Goal: Information Seeking & Learning: Learn about a topic

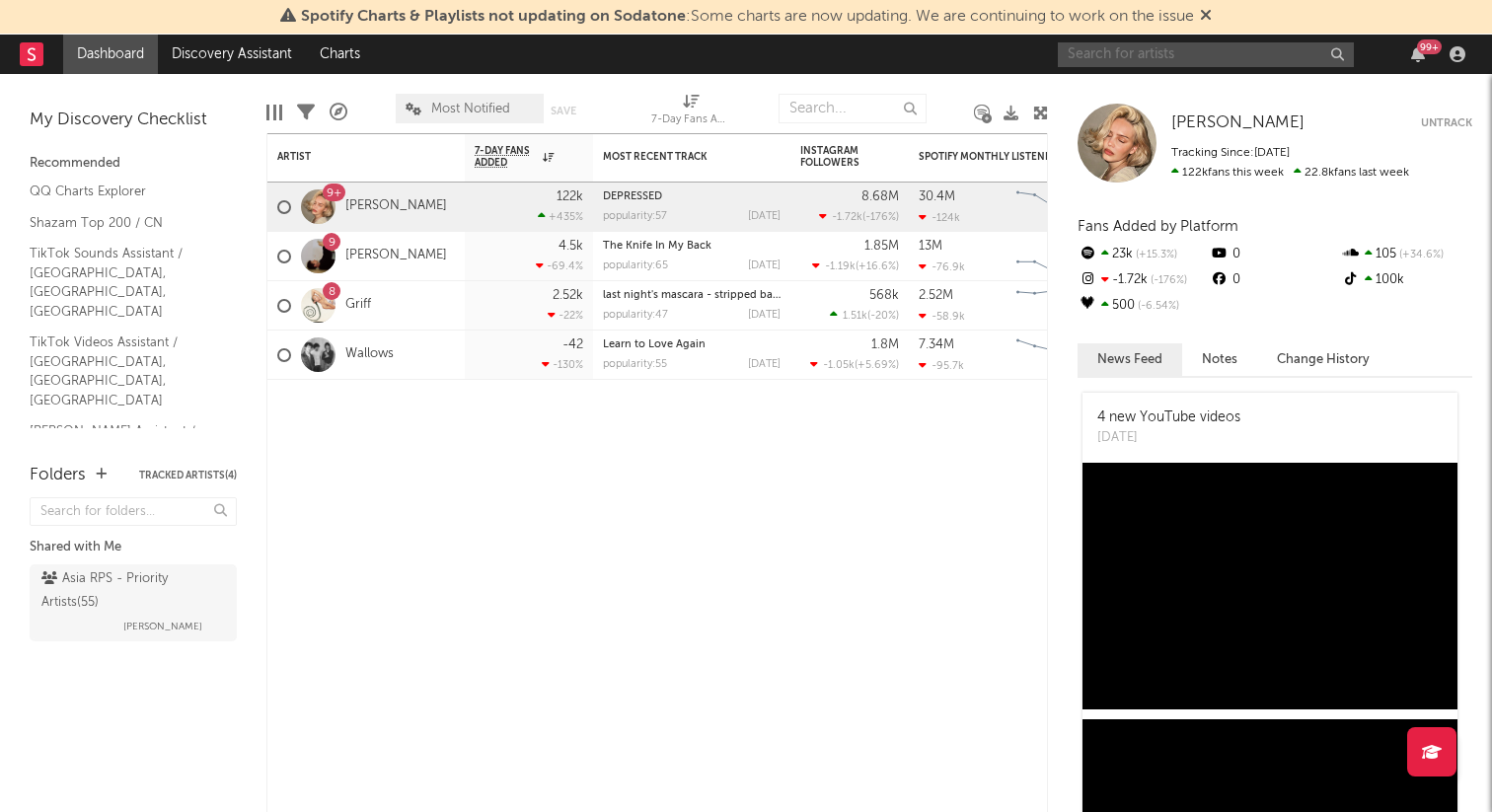
click at [1207, 50] on input "text" at bounding box center [1205, 55] width 296 height 25
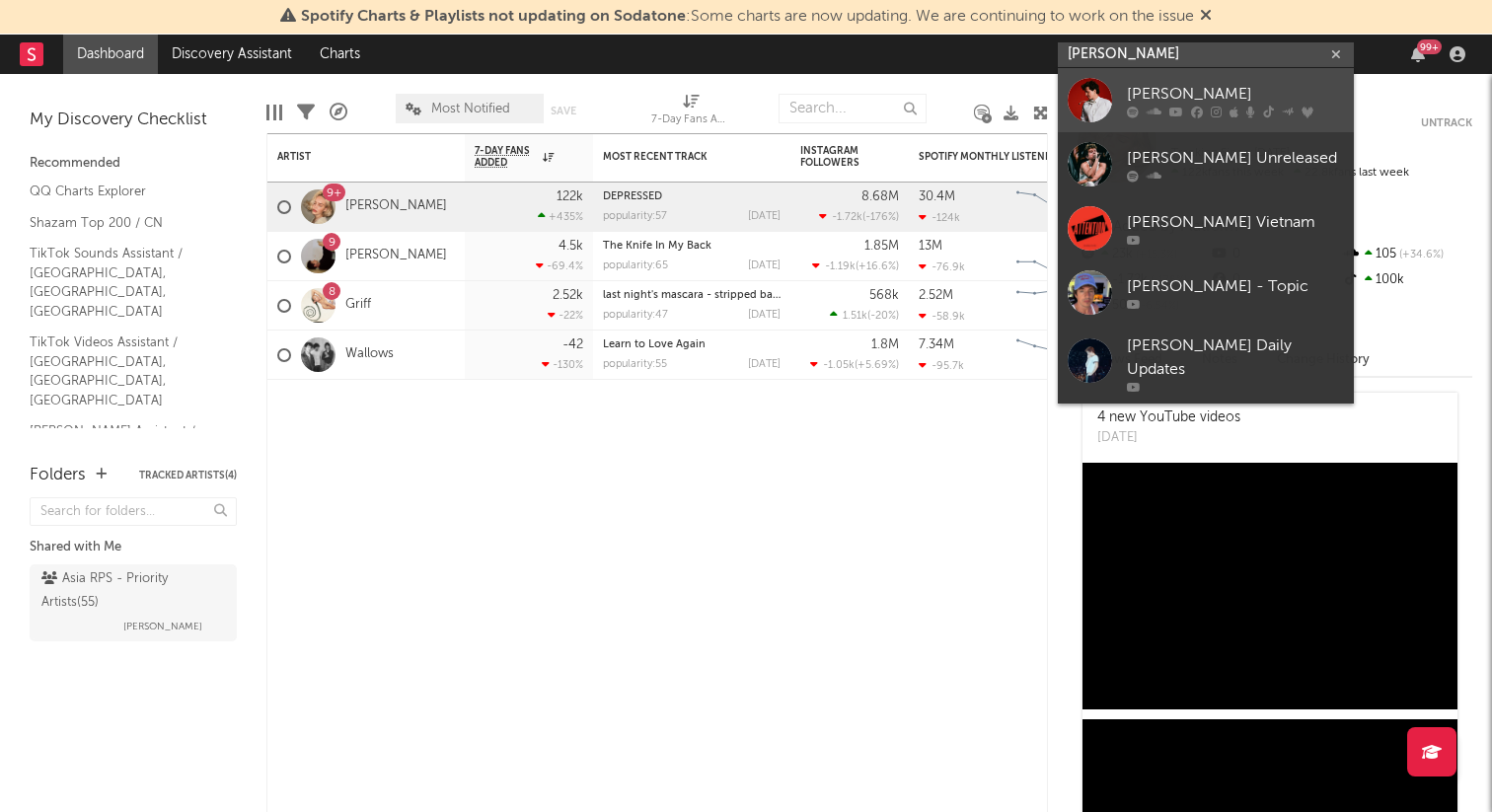
type input "[PERSON_NAME]"
click at [1203, 79] on link "[PERSON_NAME]" at bounding box center [1205, 100] width 296 height 64
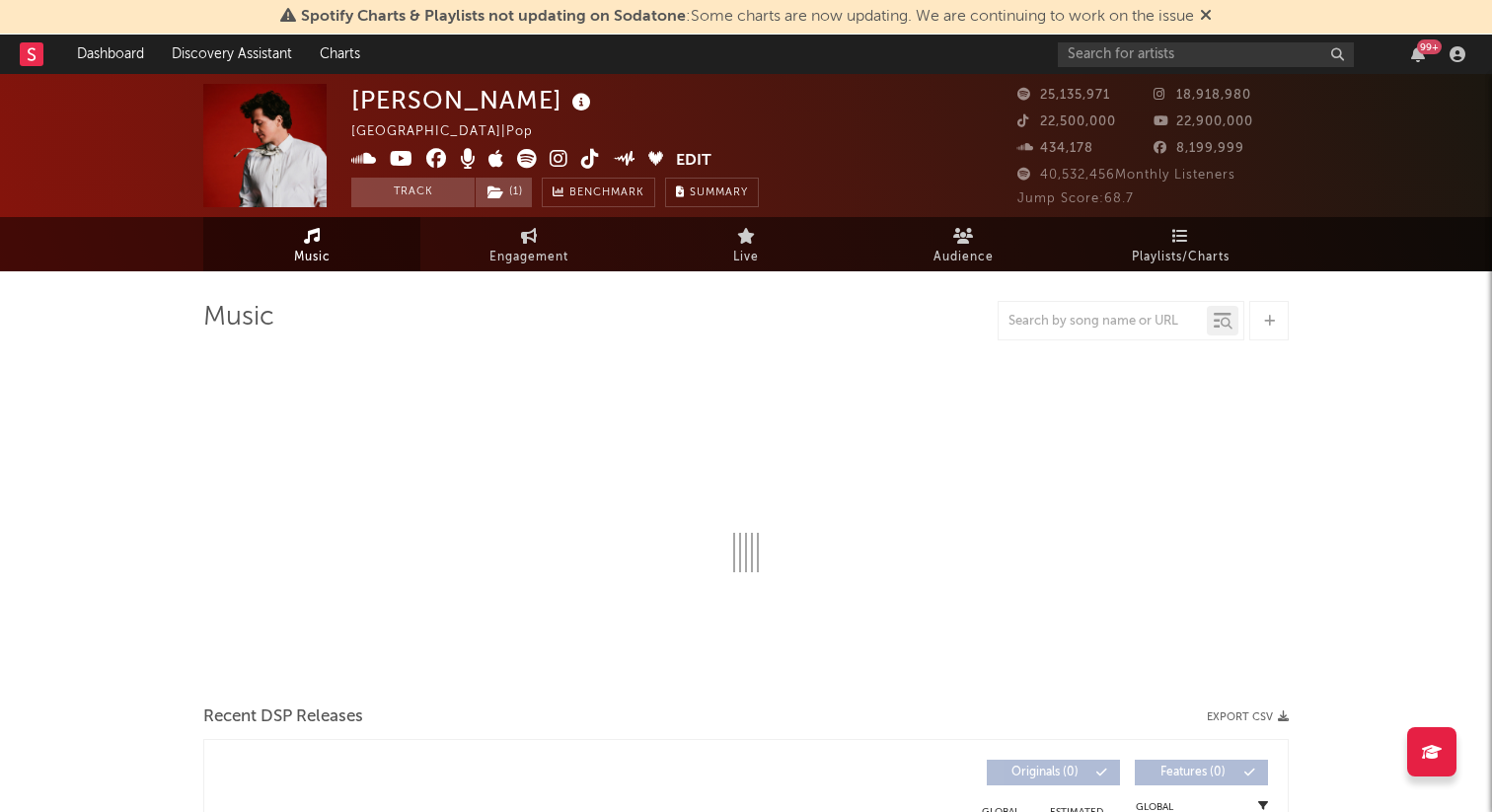
select select "6m"
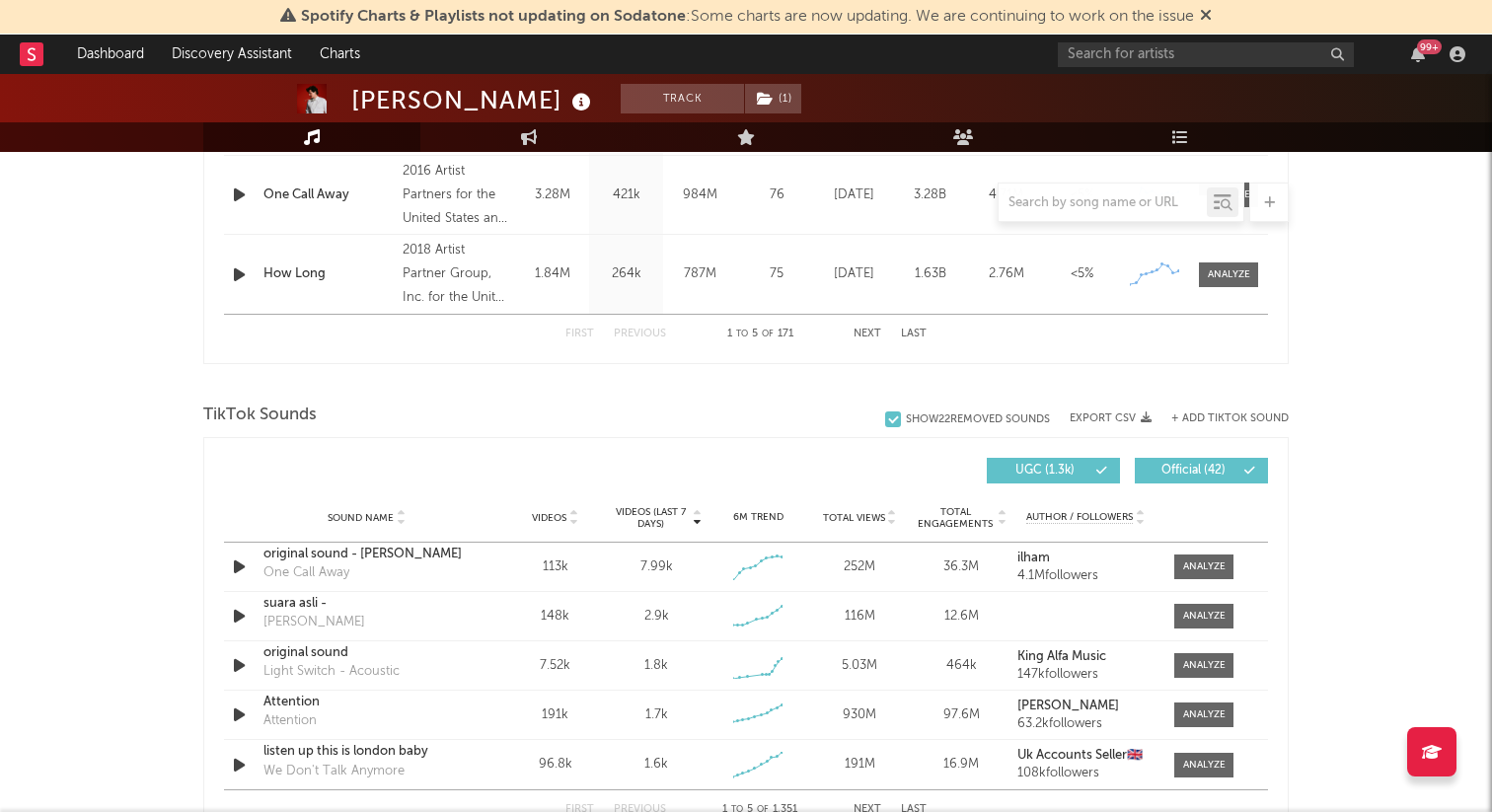
scroll to position [1192, 0]
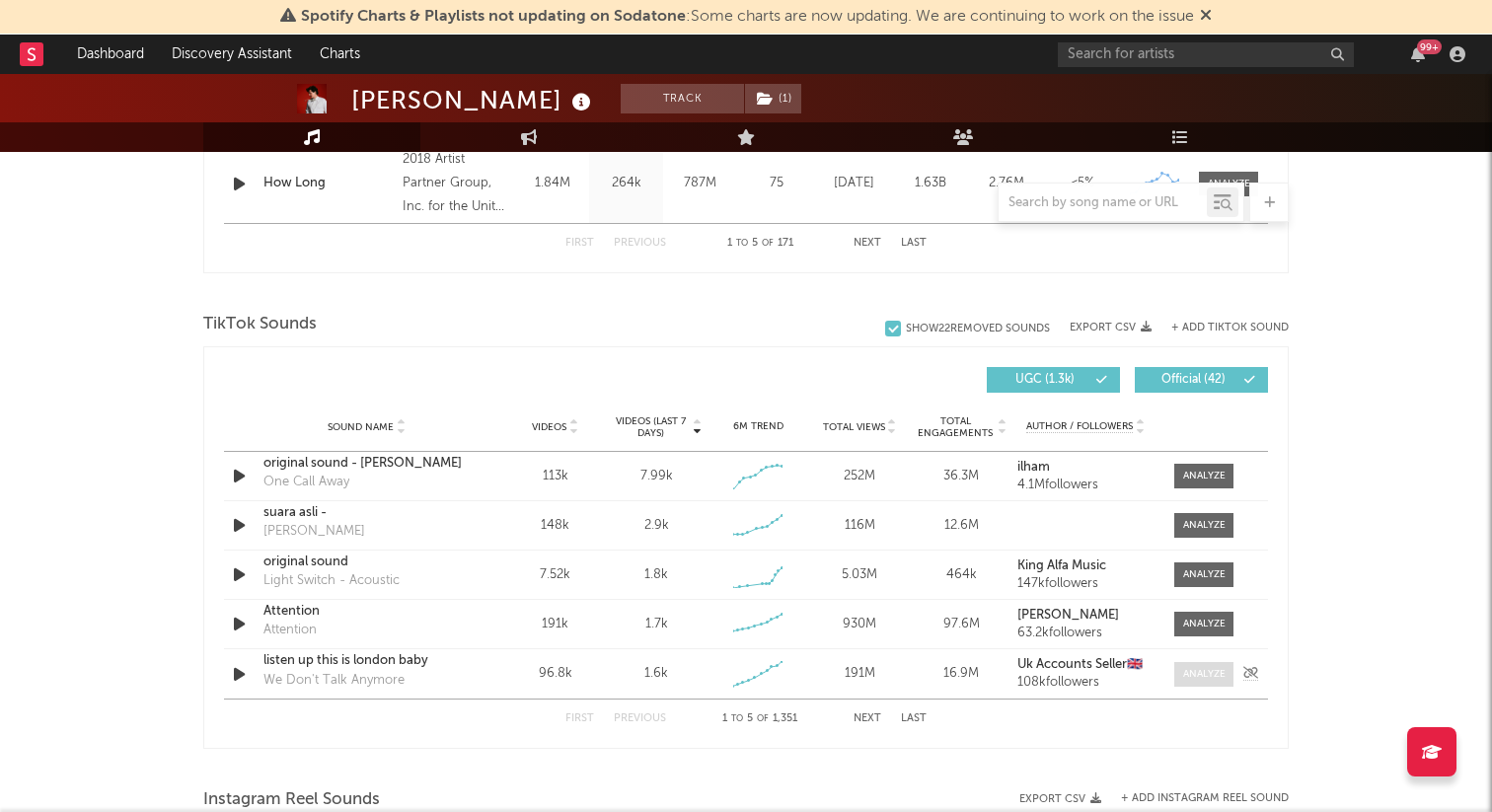
click at [1217, 674] on div at bounding box center [1204, 674] width 43 height 15
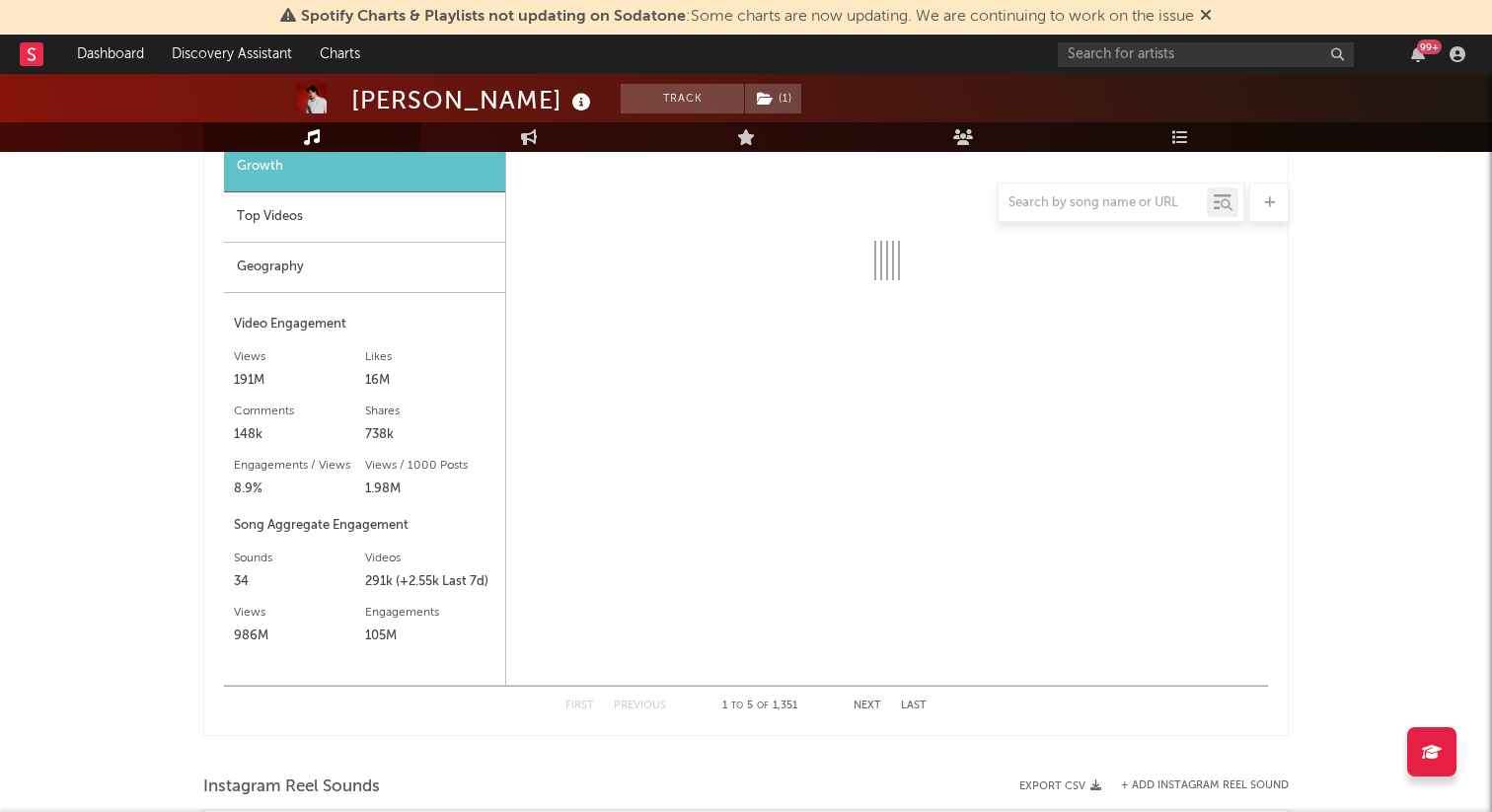
scroll to position [1755, 0]
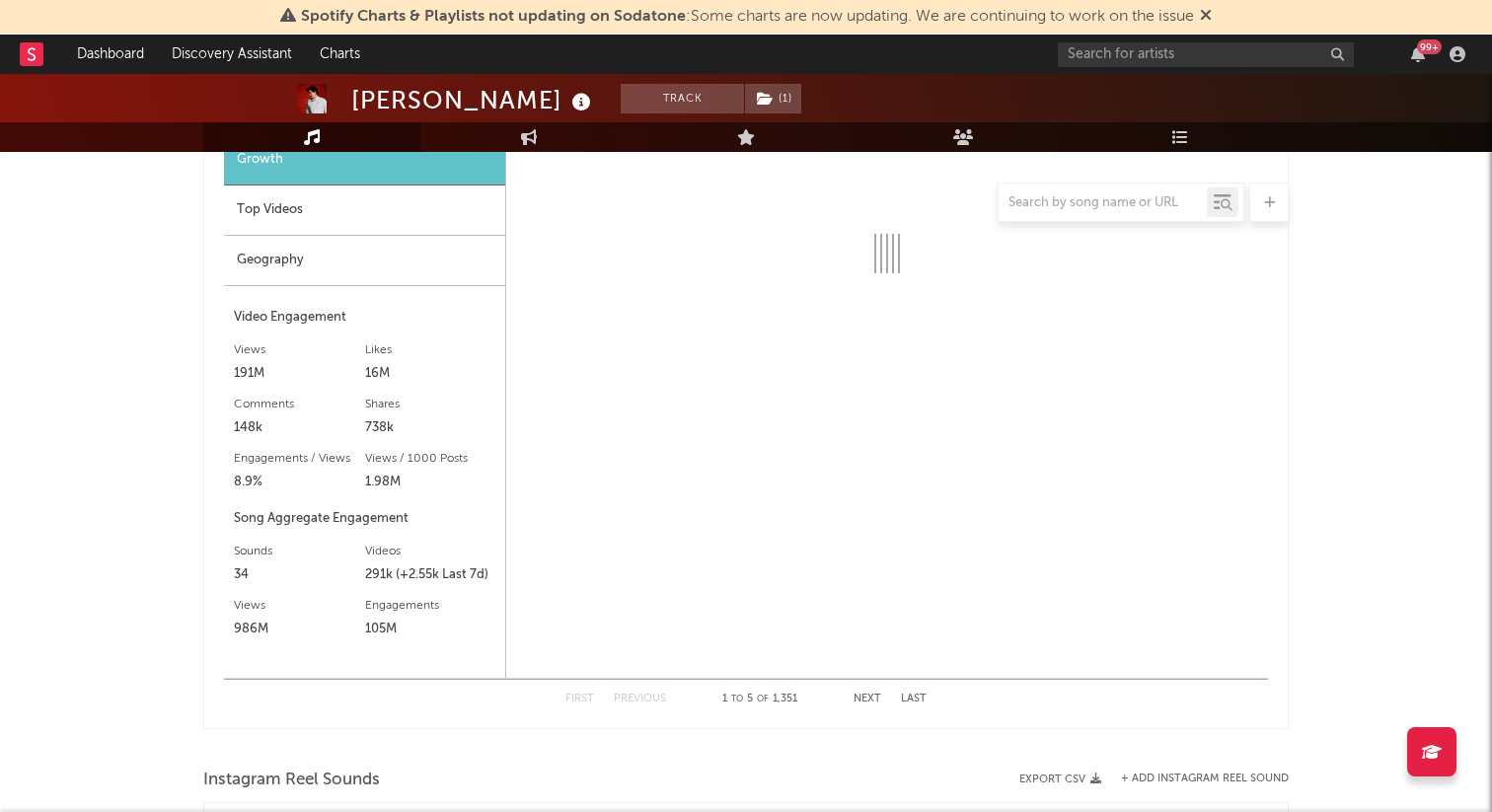
select select "6m"
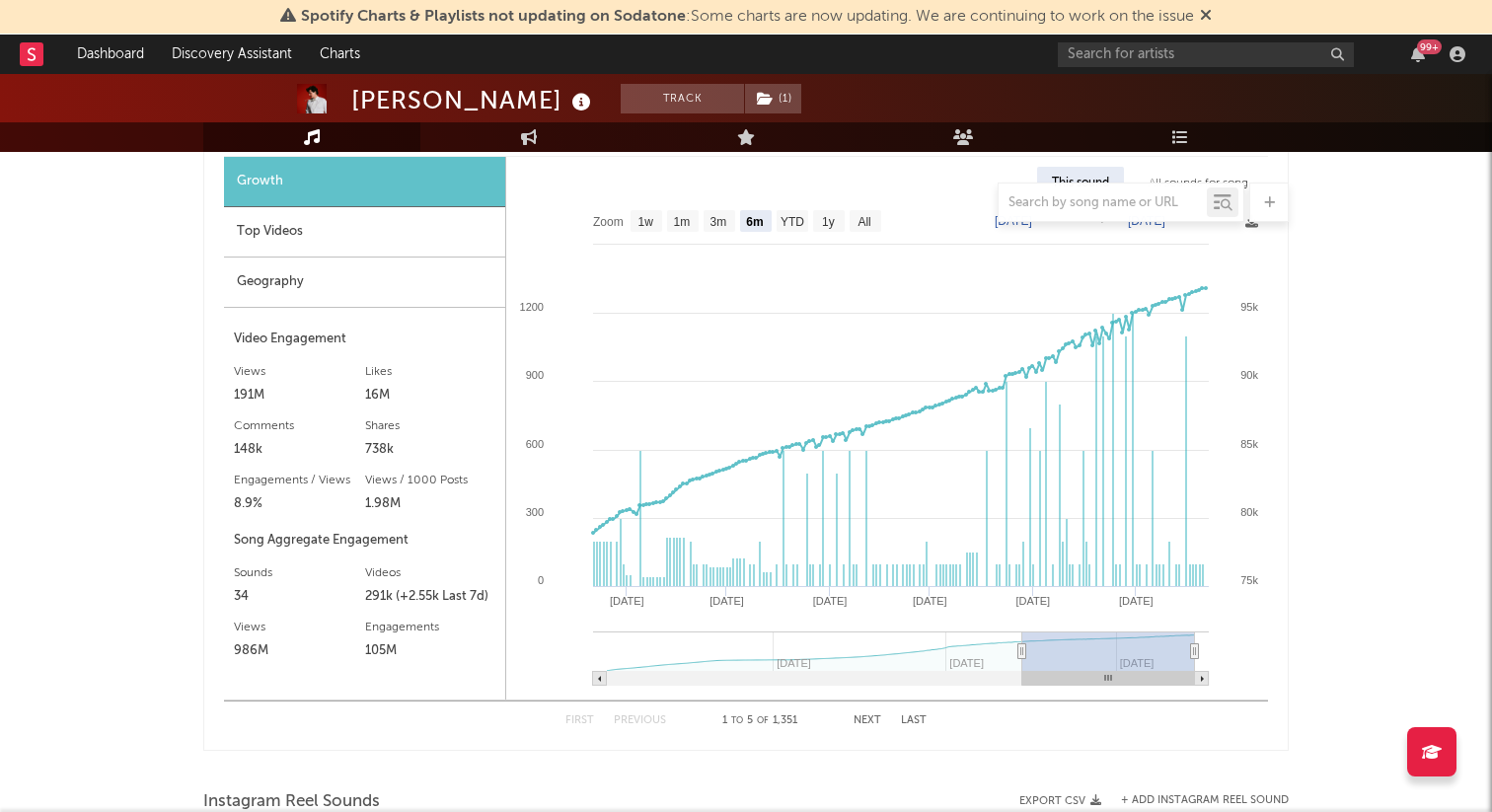
scroll to position [1703, 0]
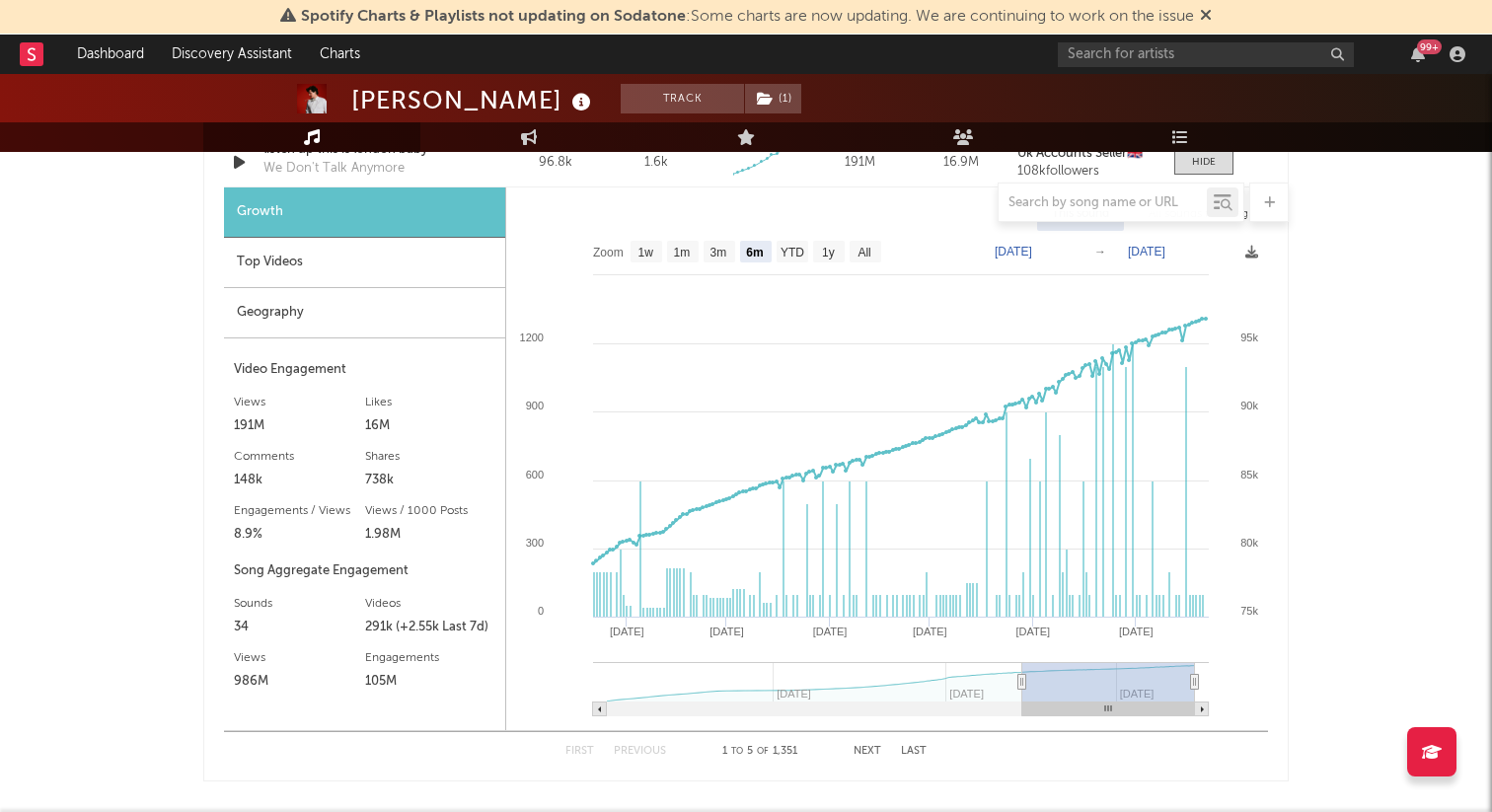
click at [417, 316] on div "Geography" at bounding box center [364, 312] width 282 height 51
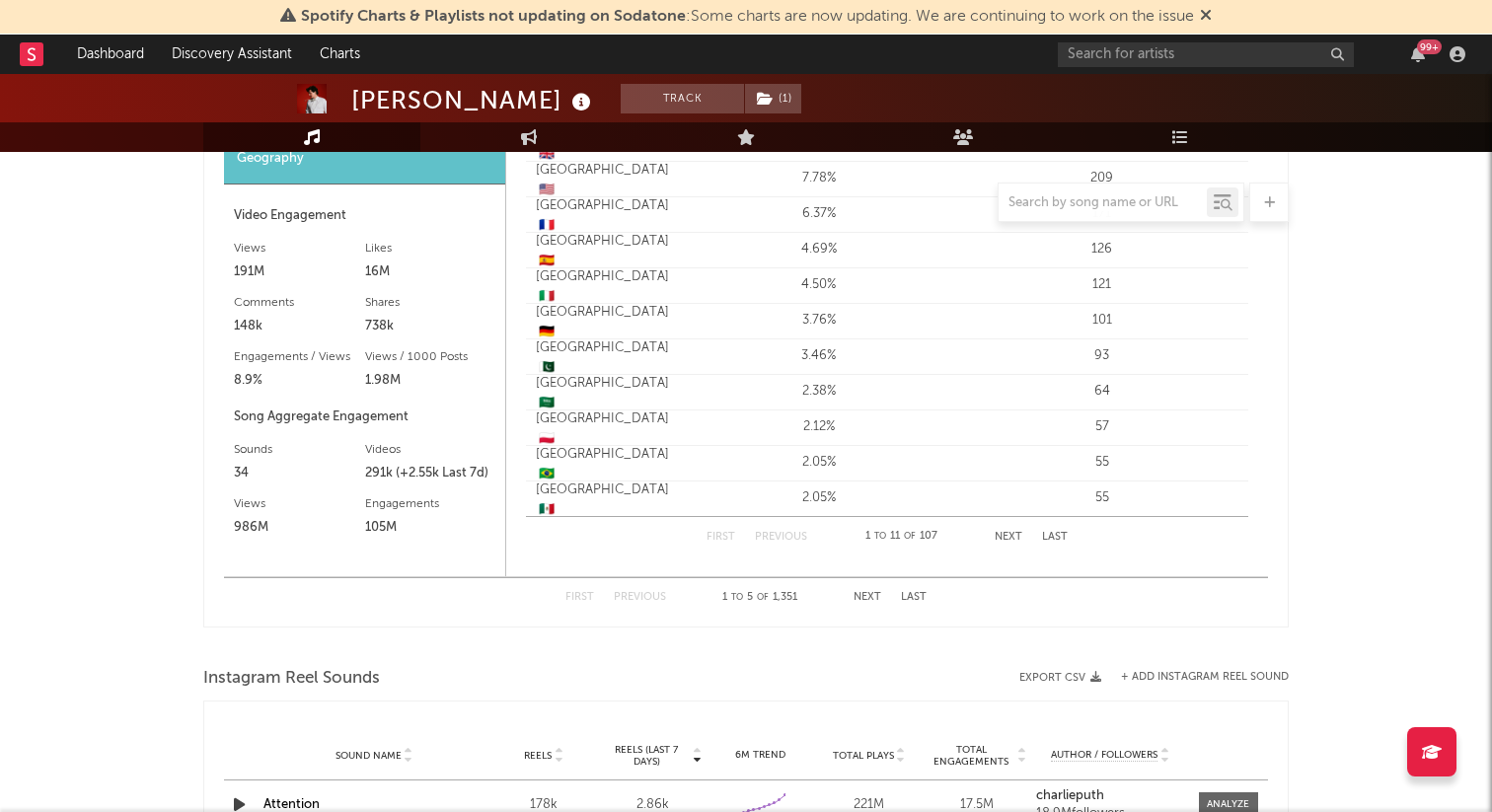
click at [867, 597] on button "Next" at bounding box center [868, 597] width 28 height 11
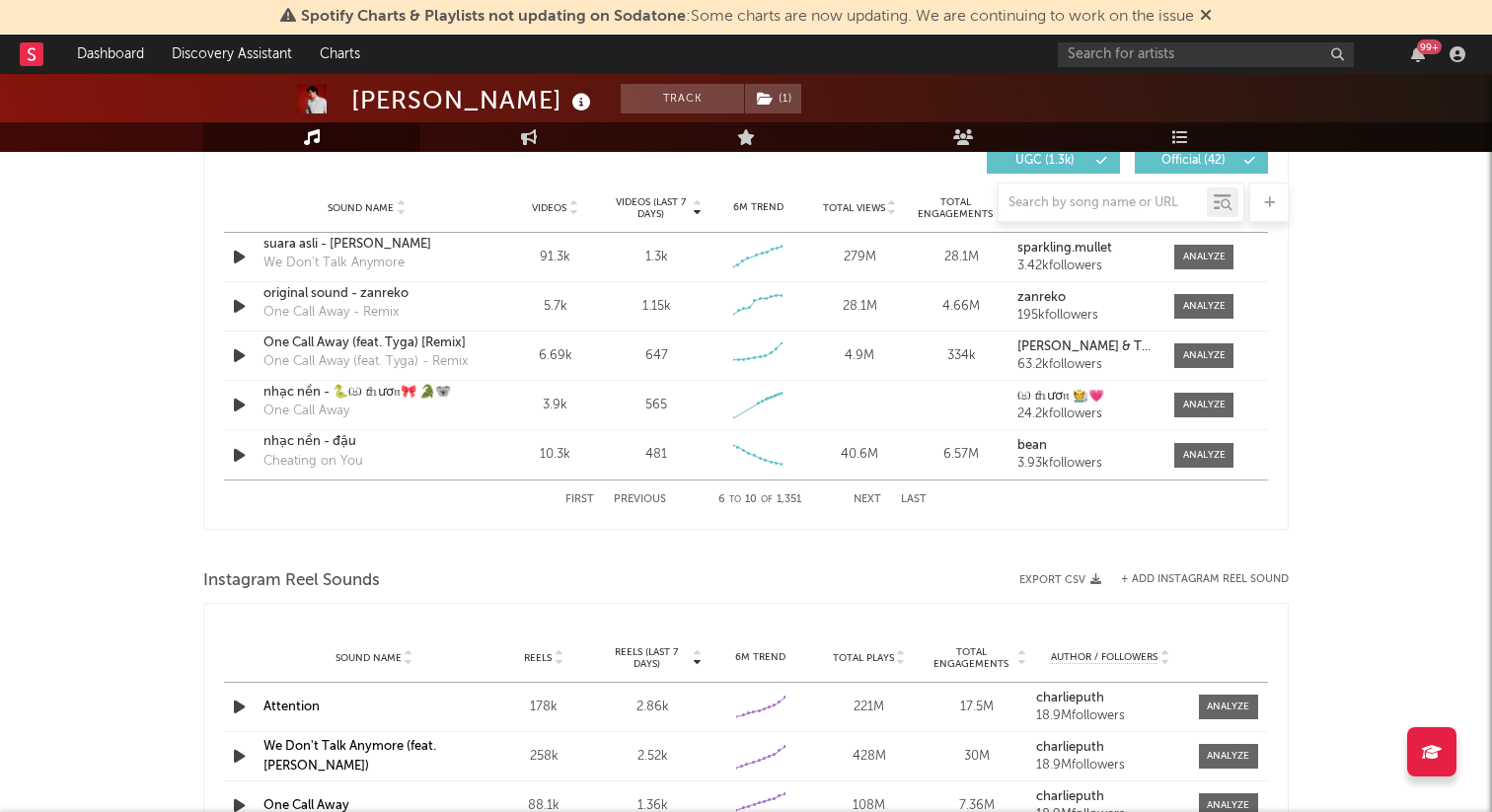
scroll to position [1311, 0]
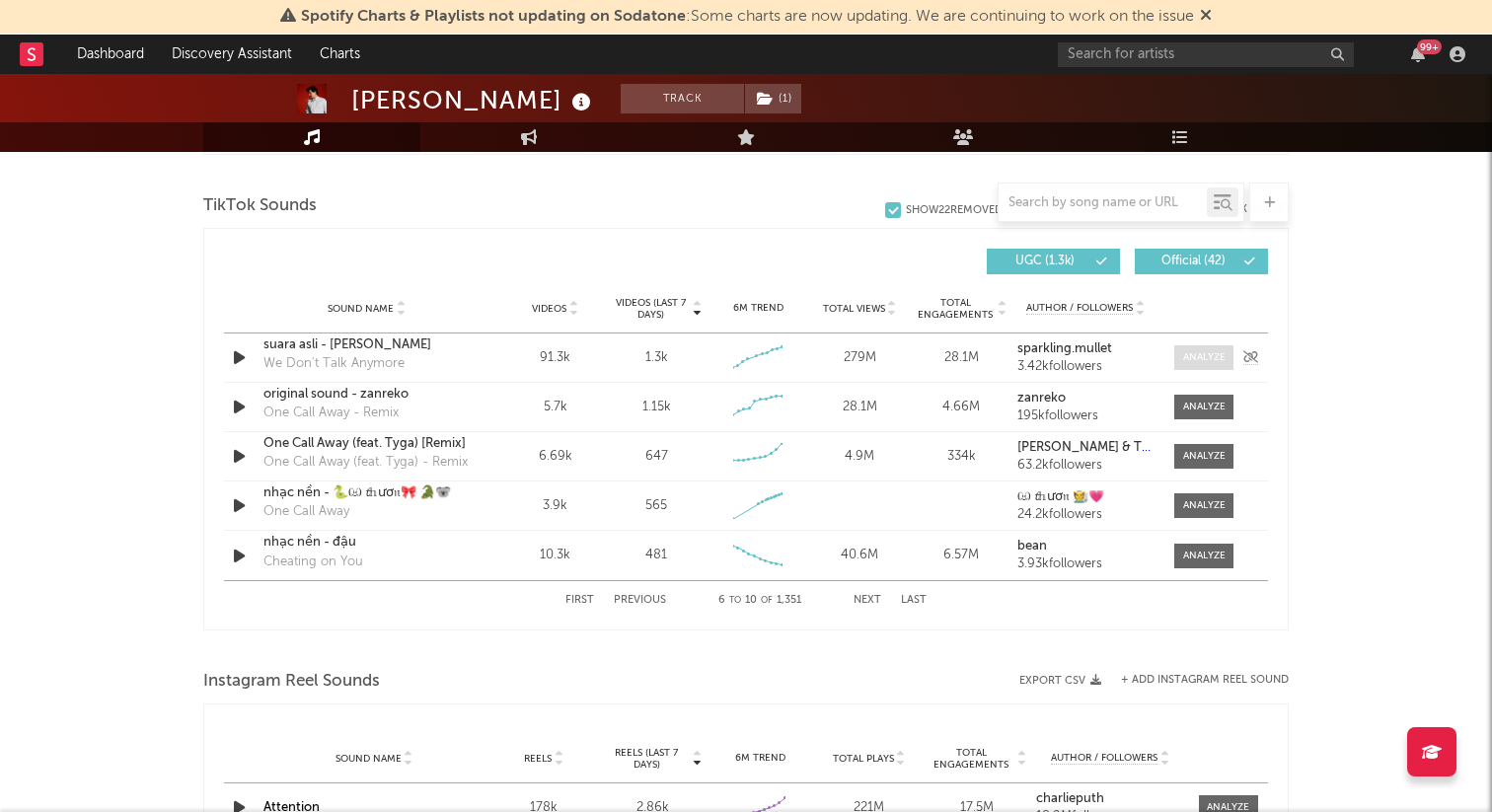
click at [1194, 346] on span at bounding box center [1203, 357] width 59 height 25
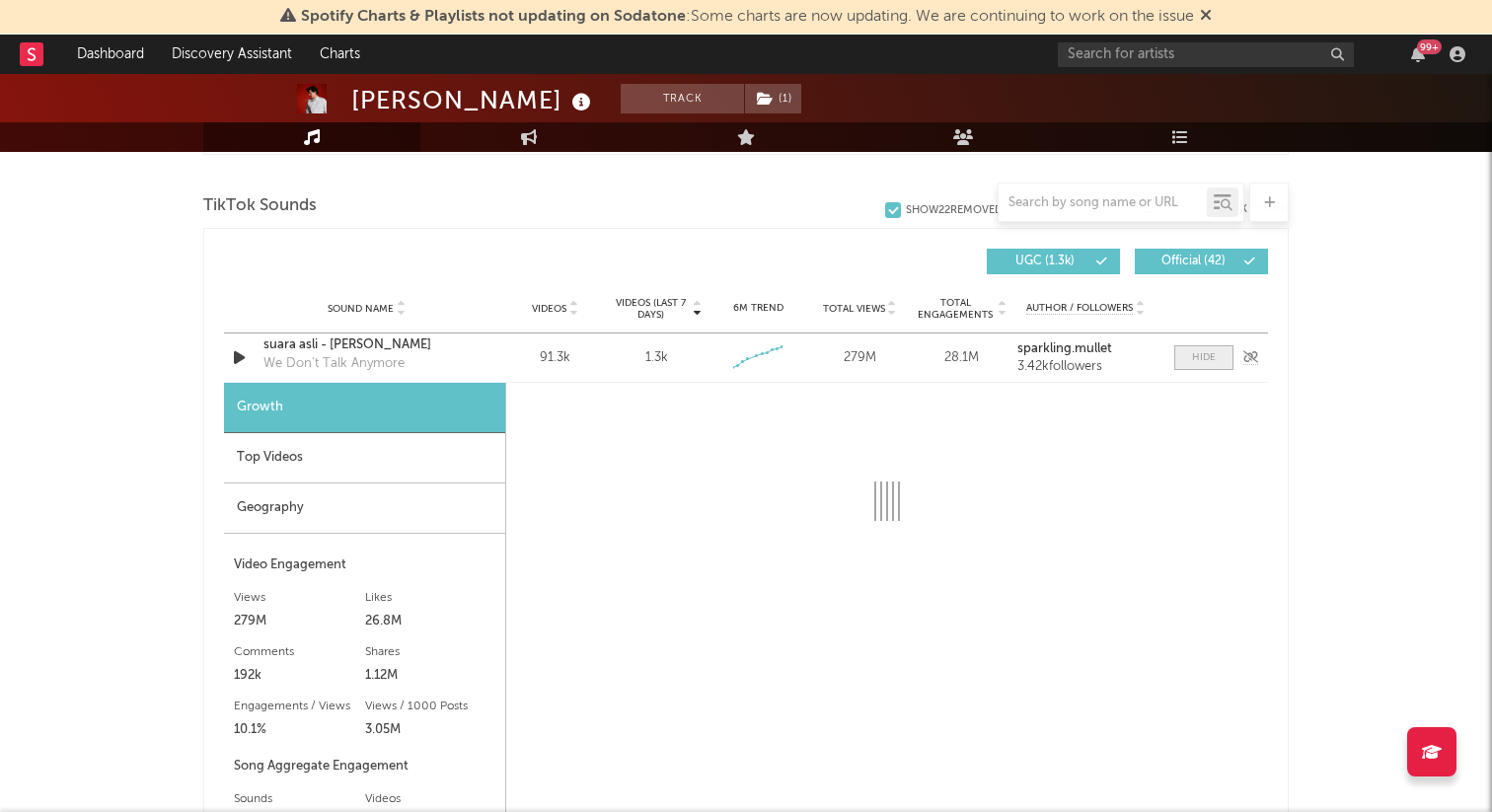
select select "6m"
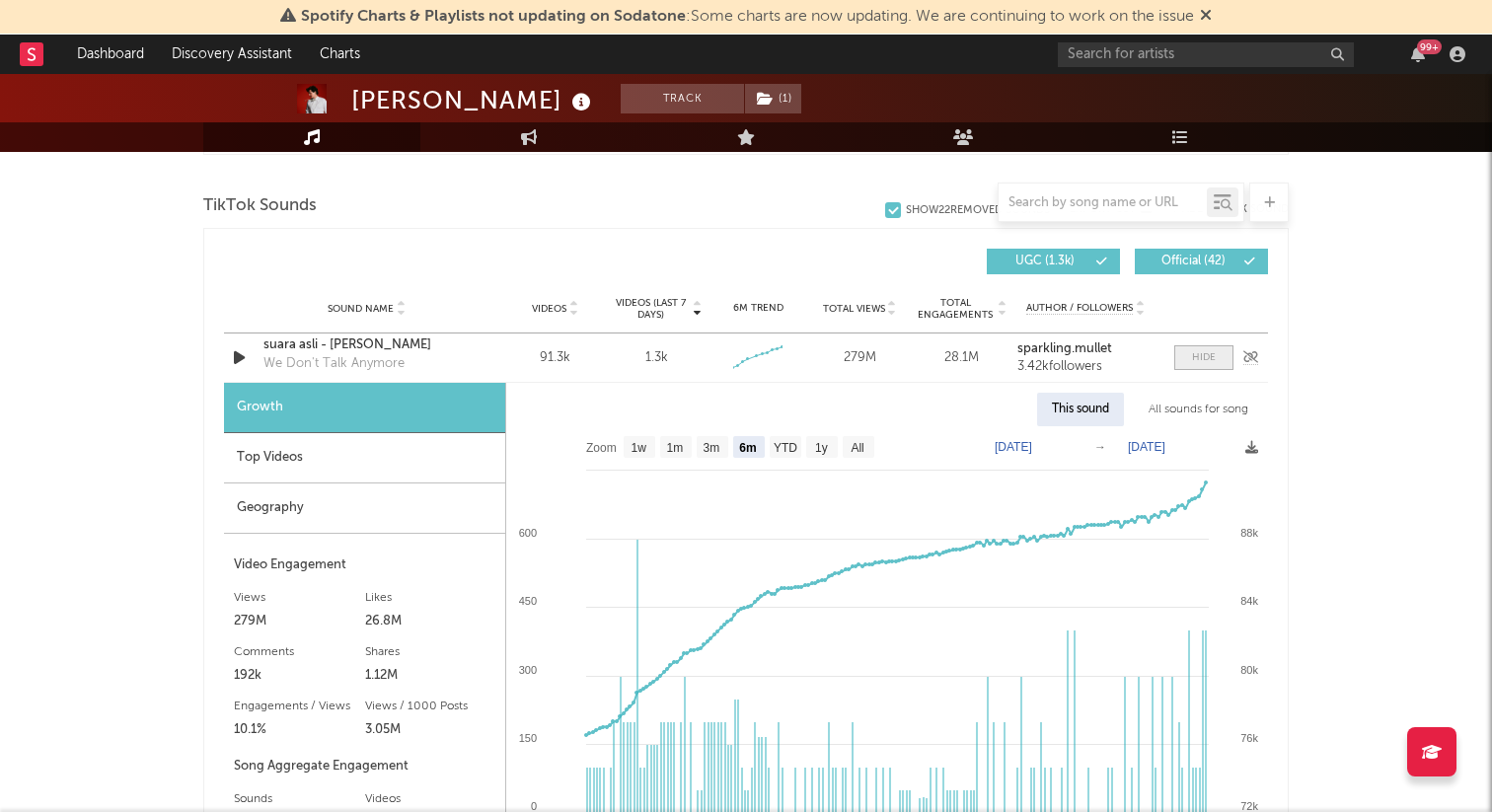
click at [1199, 358] on div at bounding box center [1204, 357] width 24 height 15
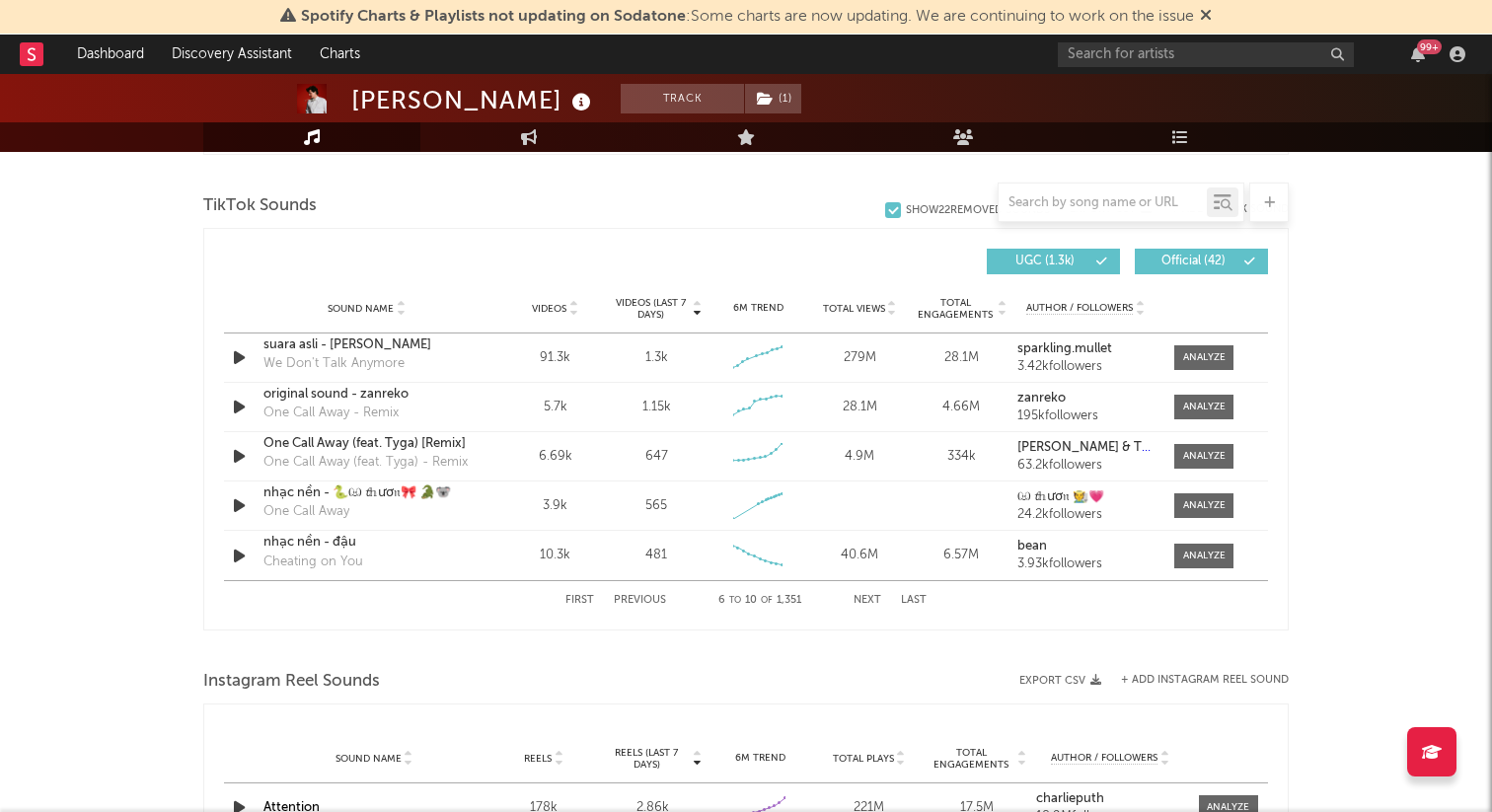
click at [873, 597] on button "Next" at bounding box center [868, 600] width 28 height 11
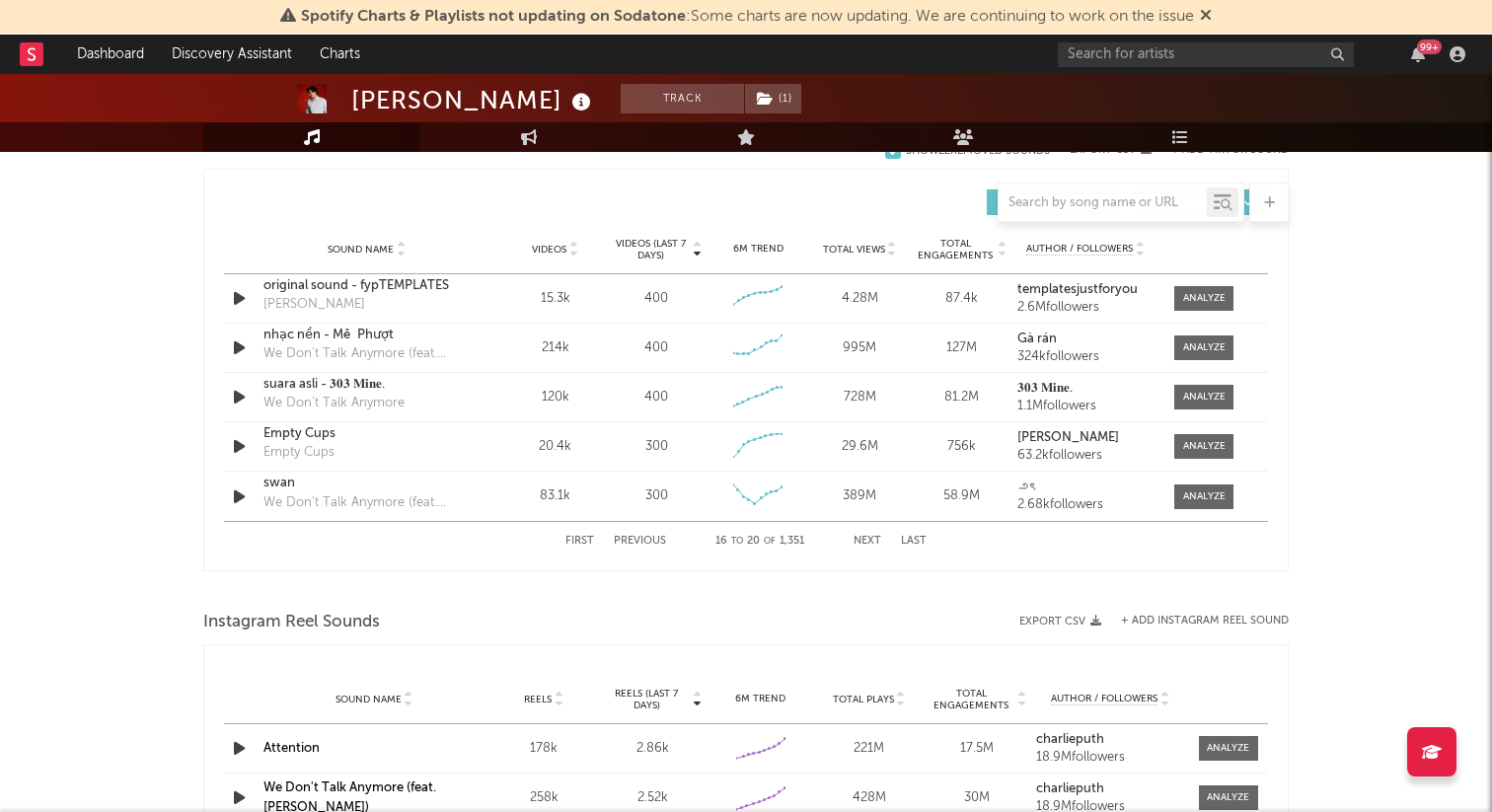
scroll to position [1359, 0]
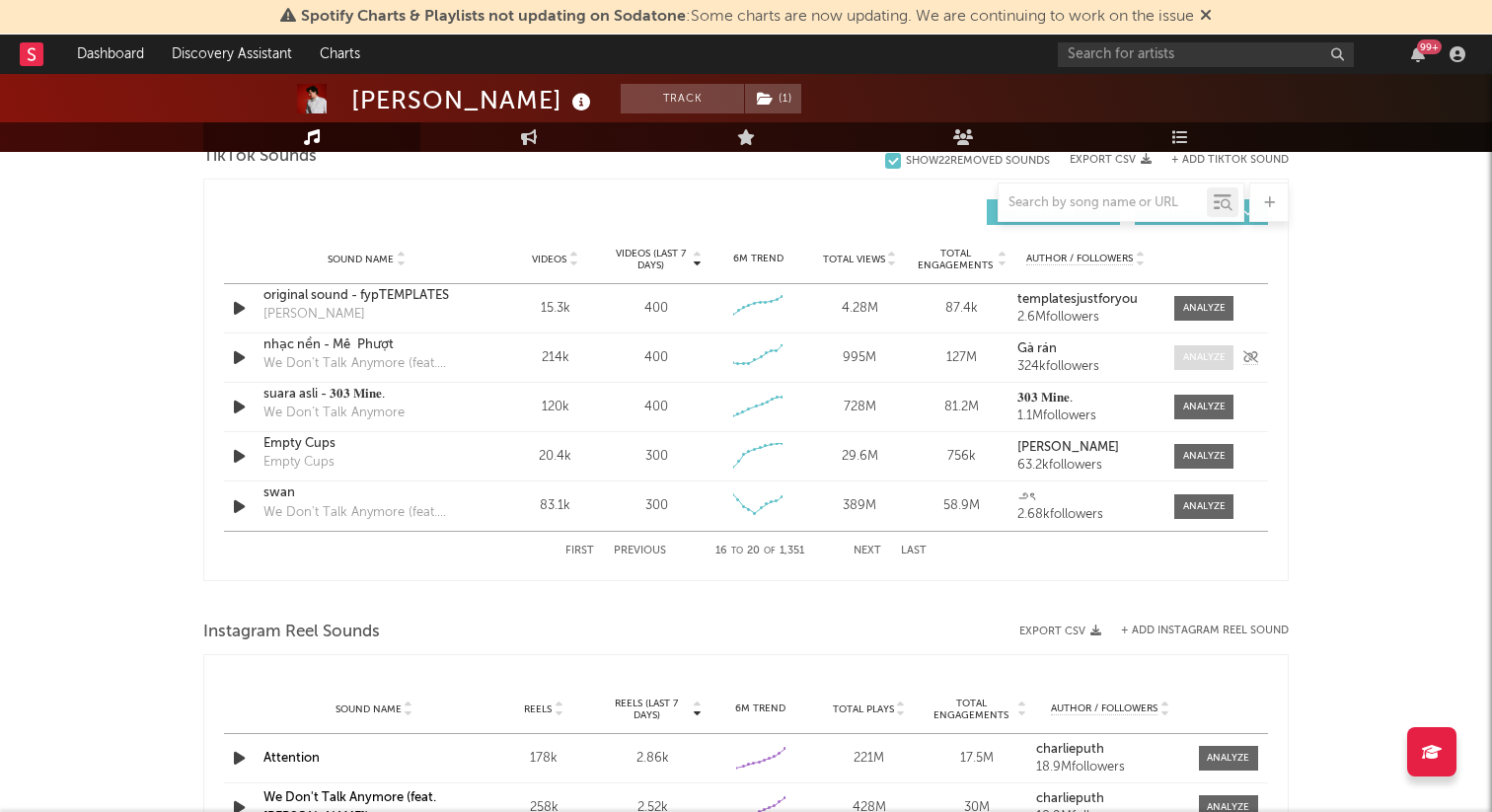
click at [1198, 361] on div at bounding box center [1204, 357] width 43 height 15
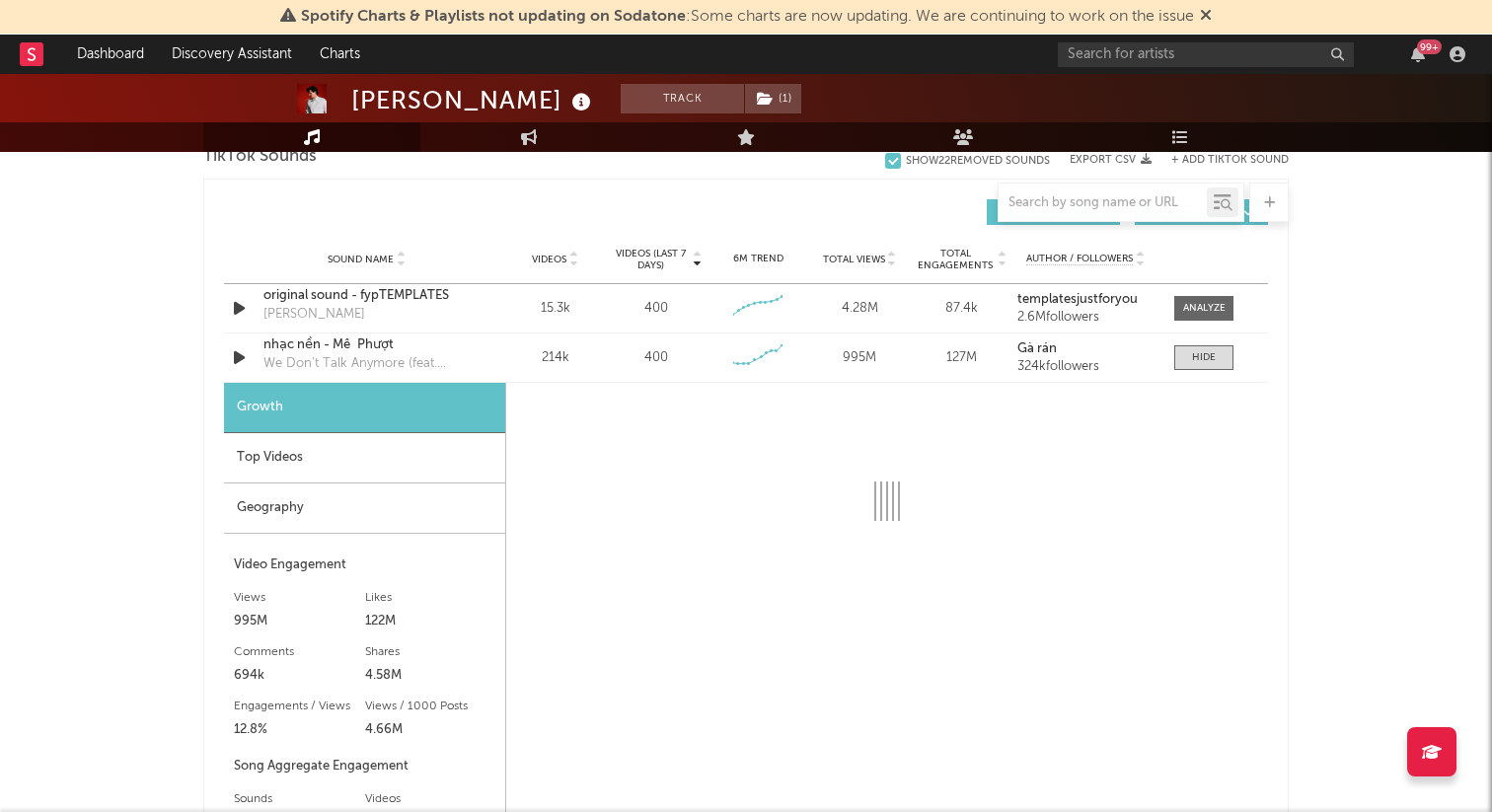
select select "6m"
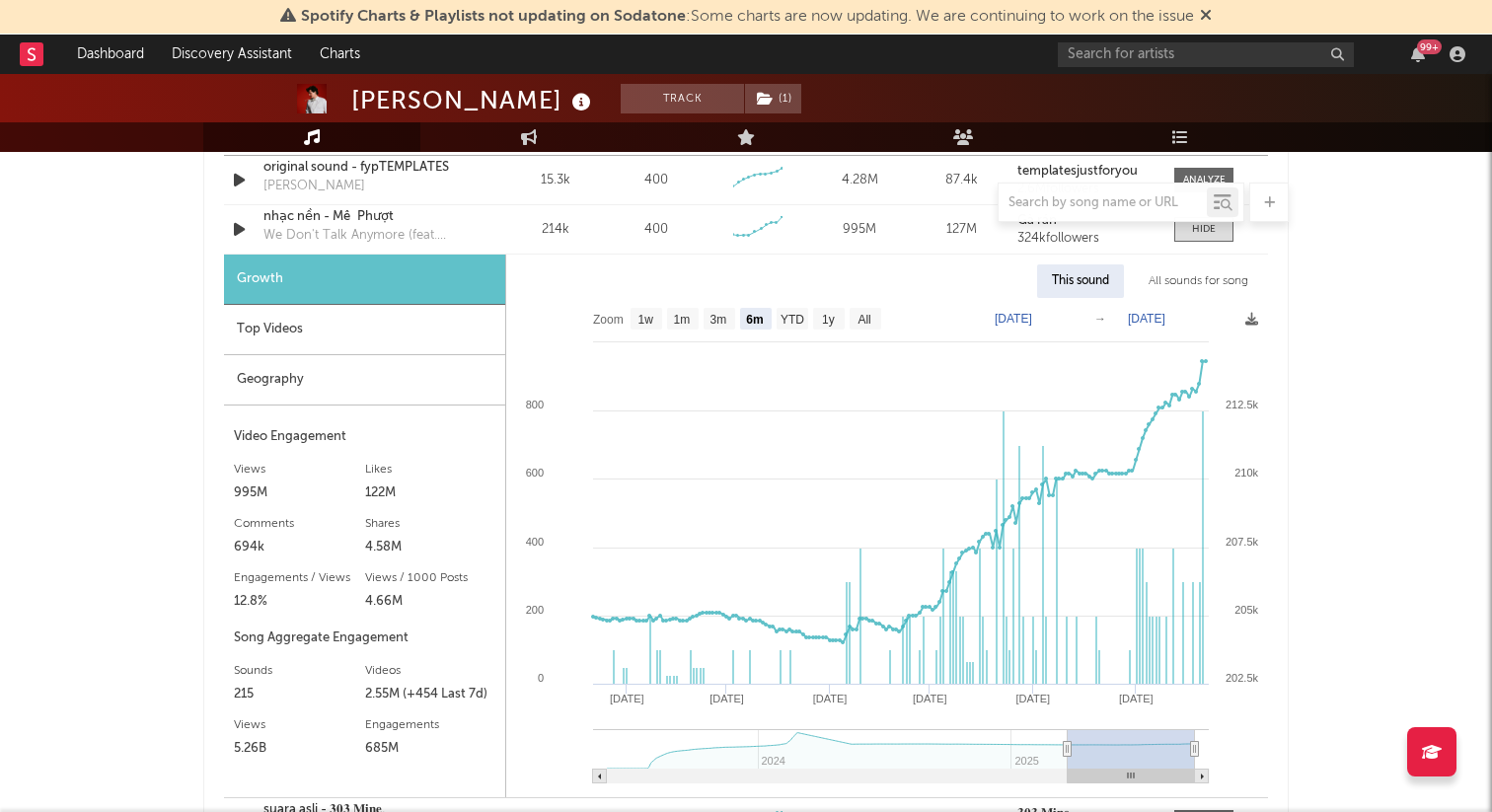
scroll to position [1498, 0]
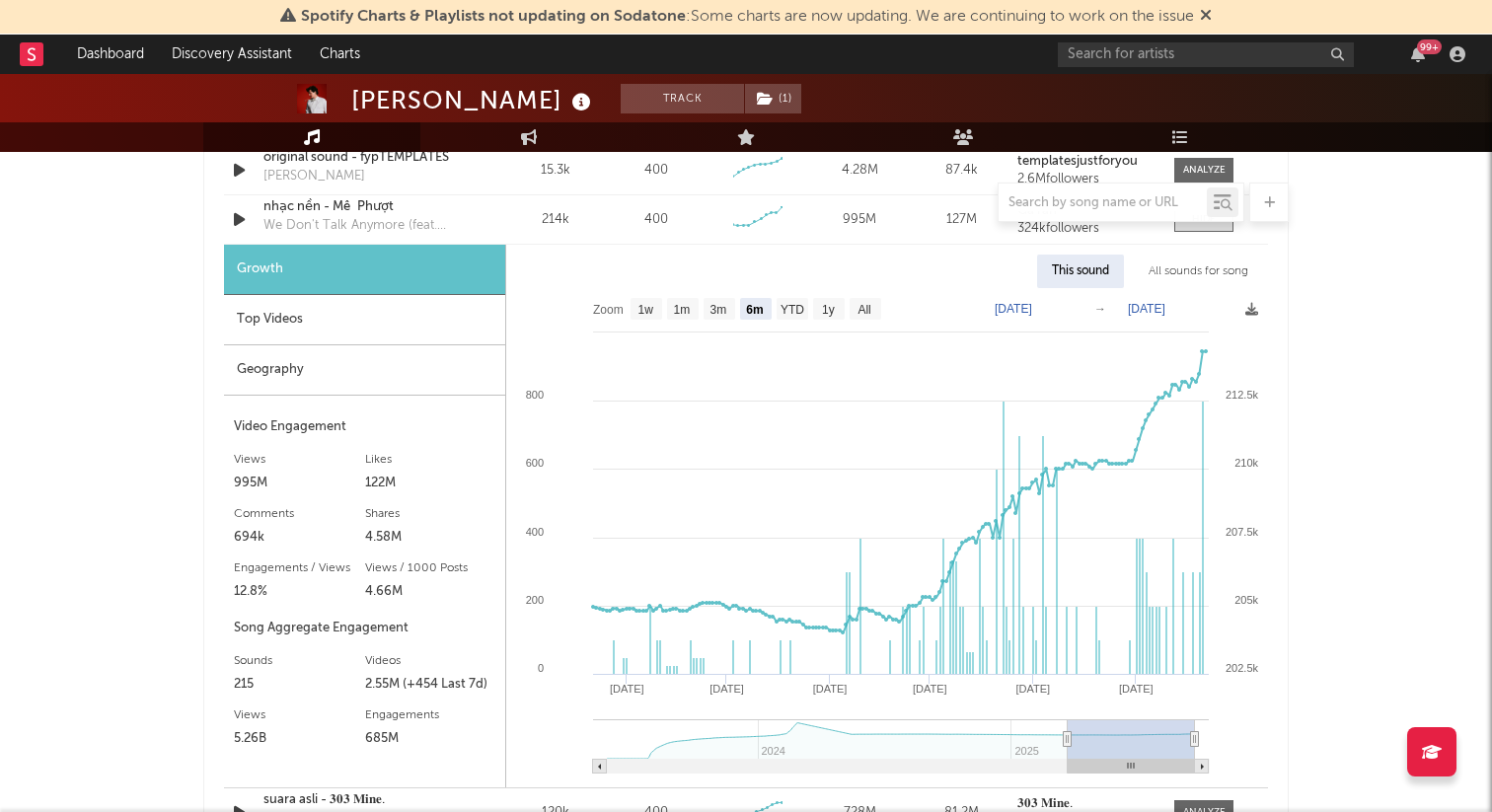
click at [270, 370] on div "Geography" at bounding box center [364, 370] width 282 height 51
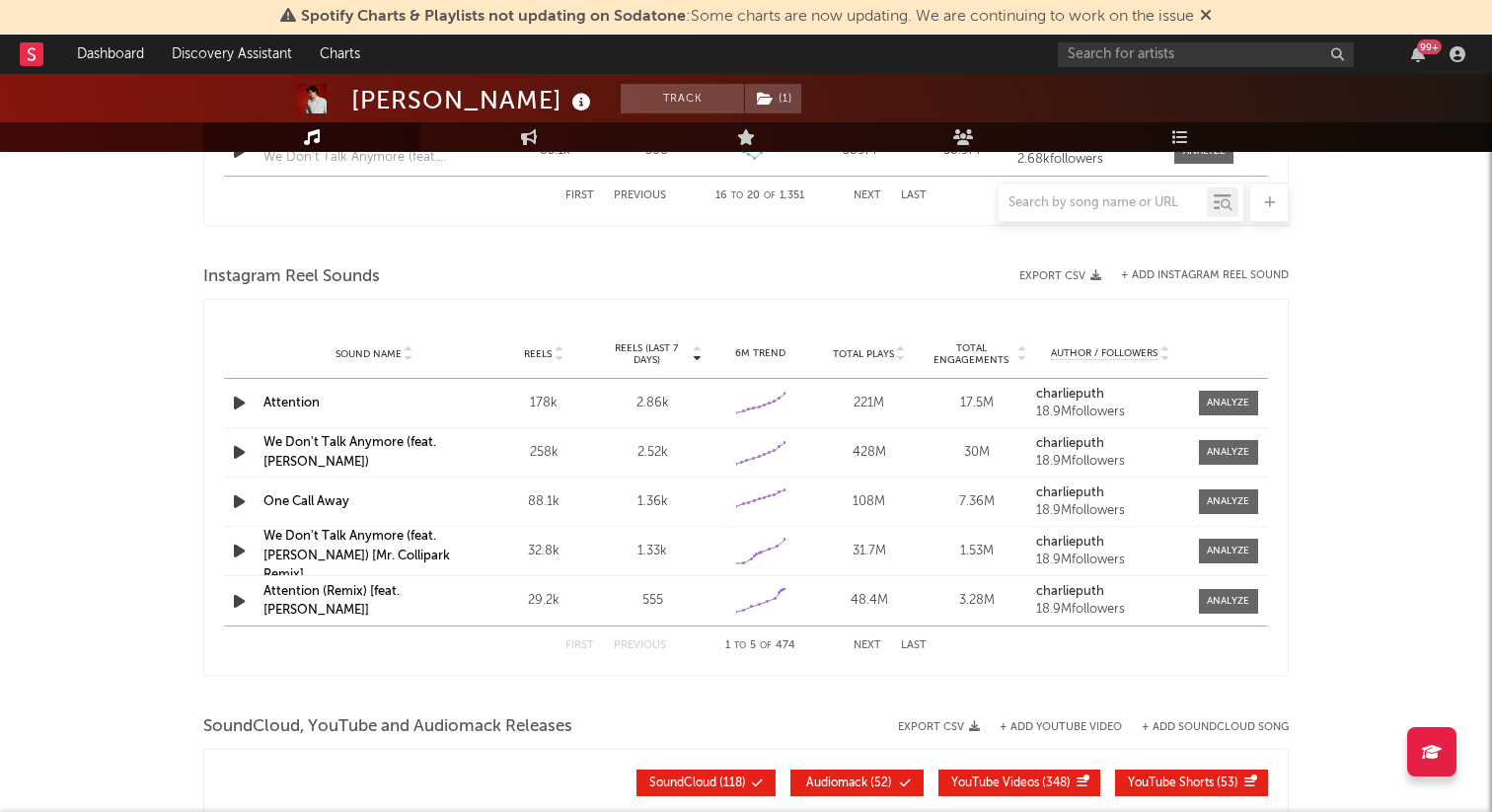
scroll to position [2289, 0]
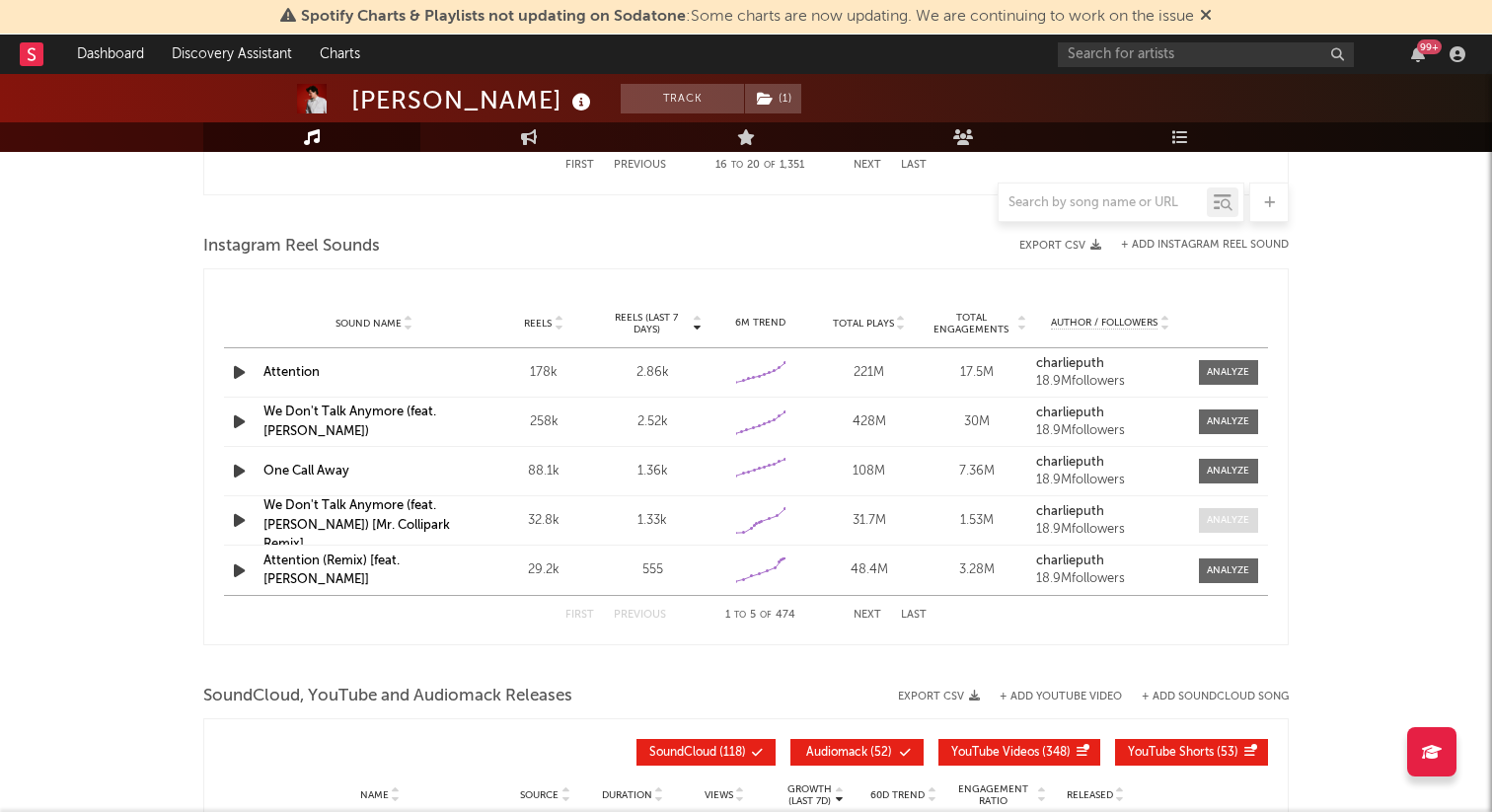
click at [1204, 523] on span at bounding box center [1228, 520] width 59 height 25
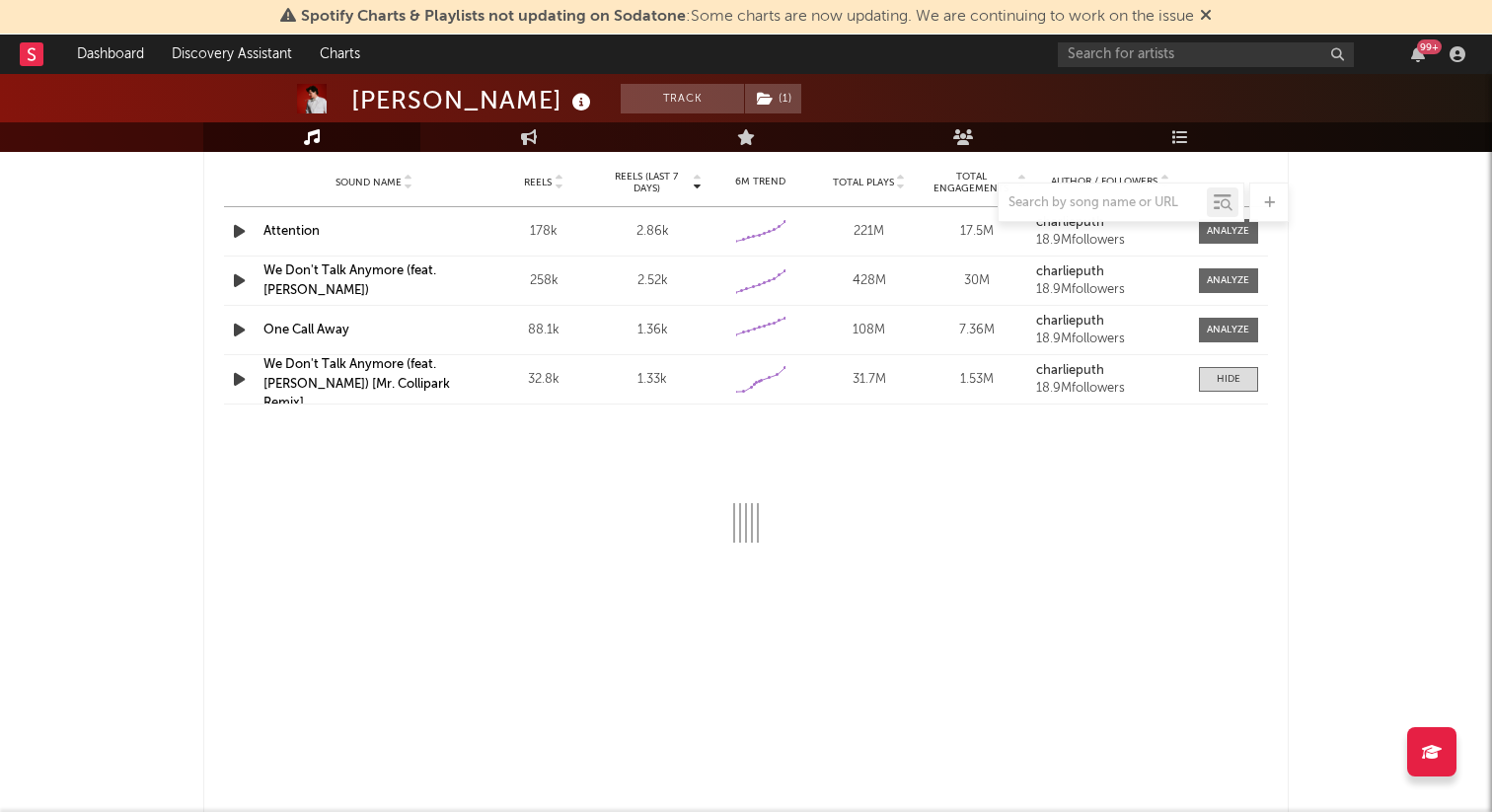
select select "6m"
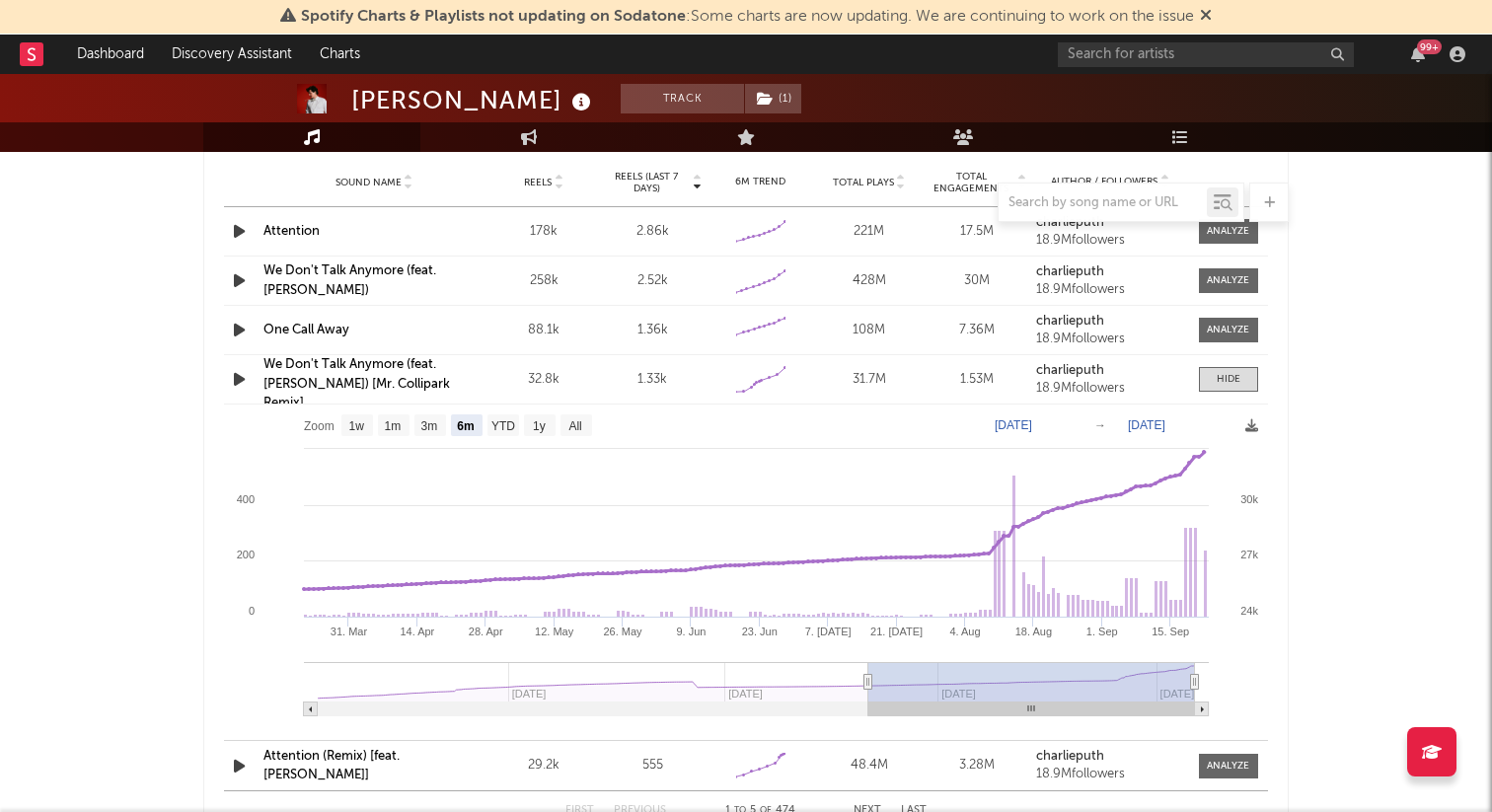
scroll to position [2438, 0]
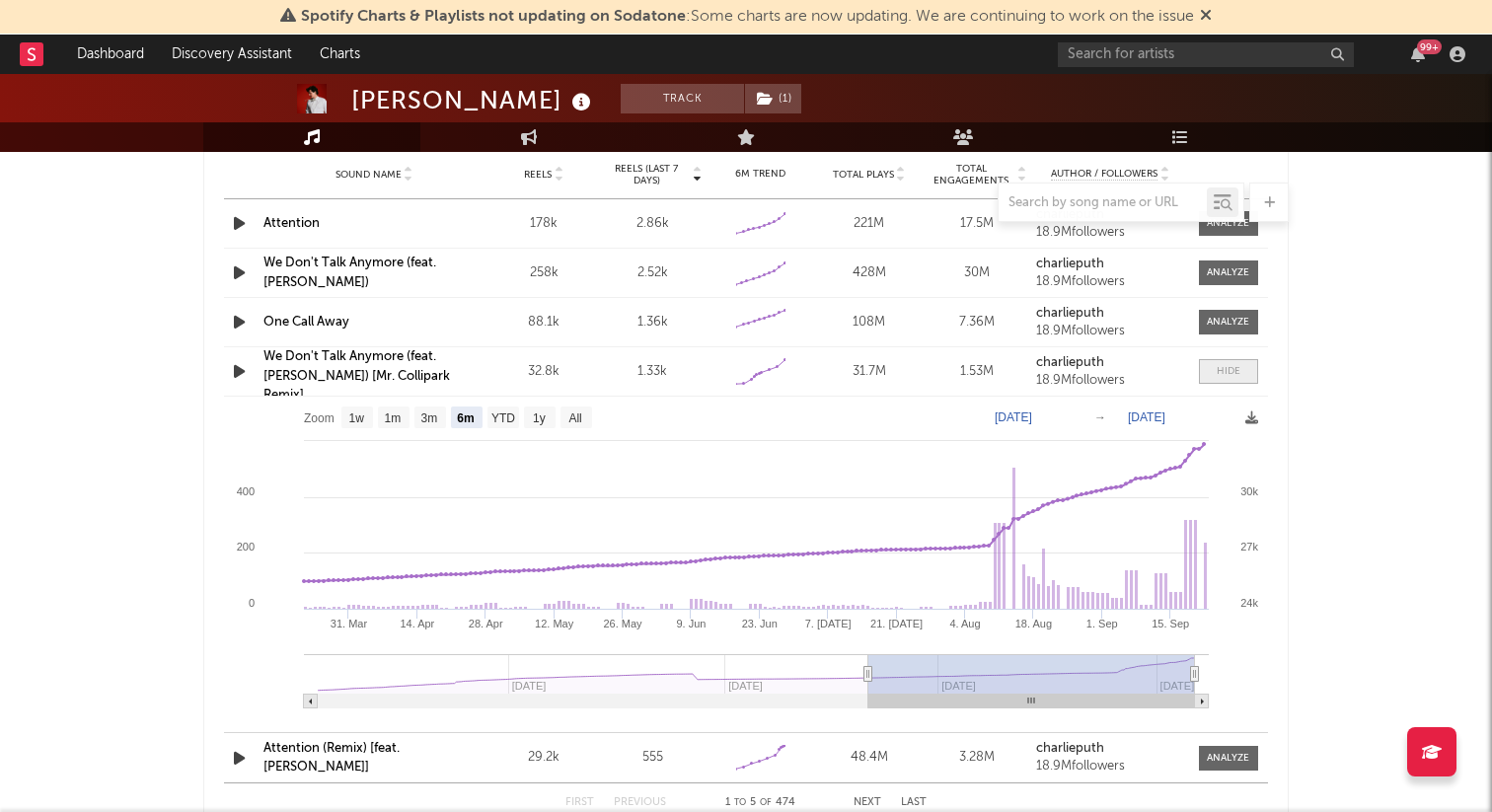
click at [1212, 376] on span at bounding box center [1228, 371] width 59 height 25
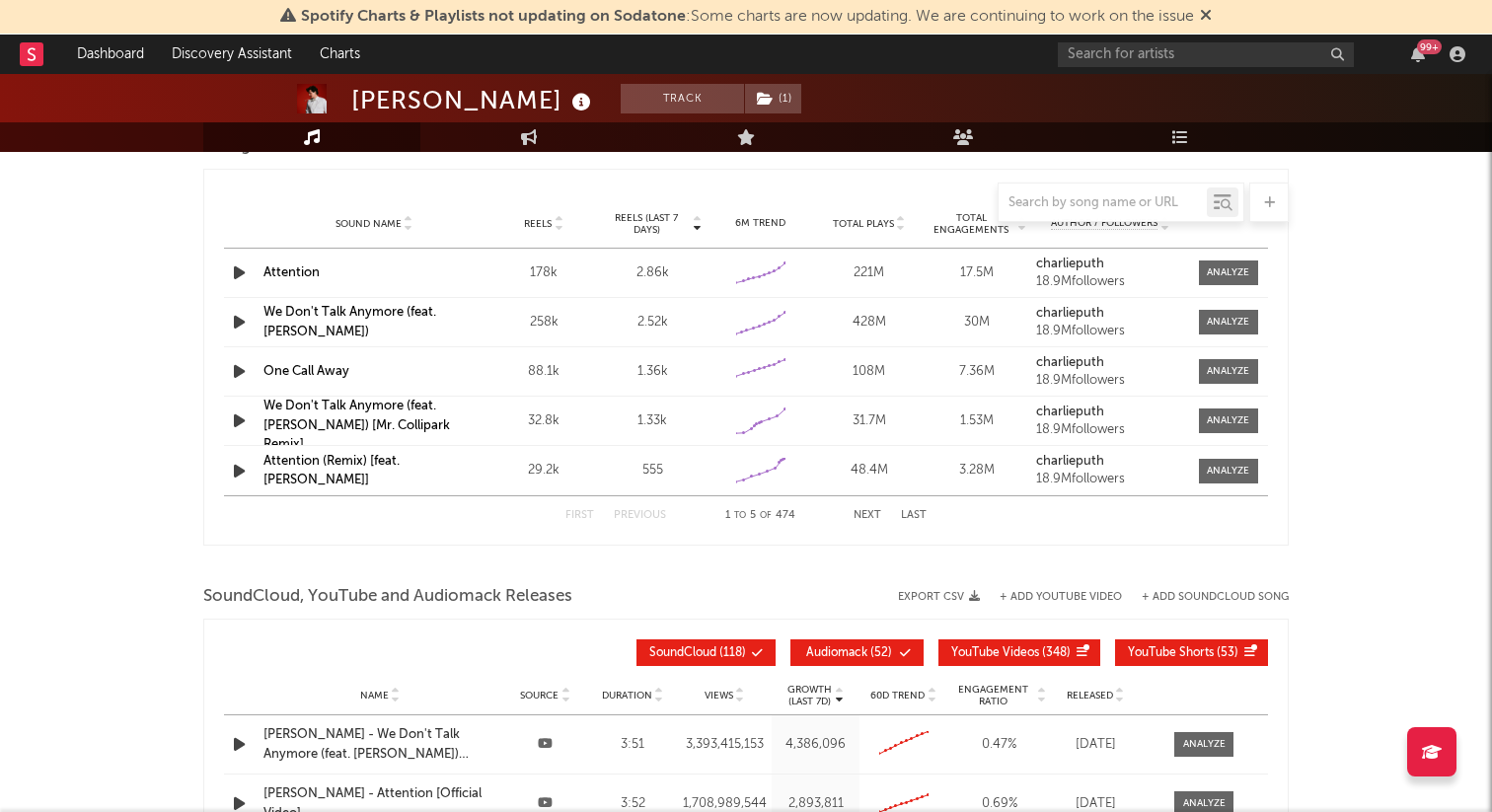
scroll to position [2379, 0]
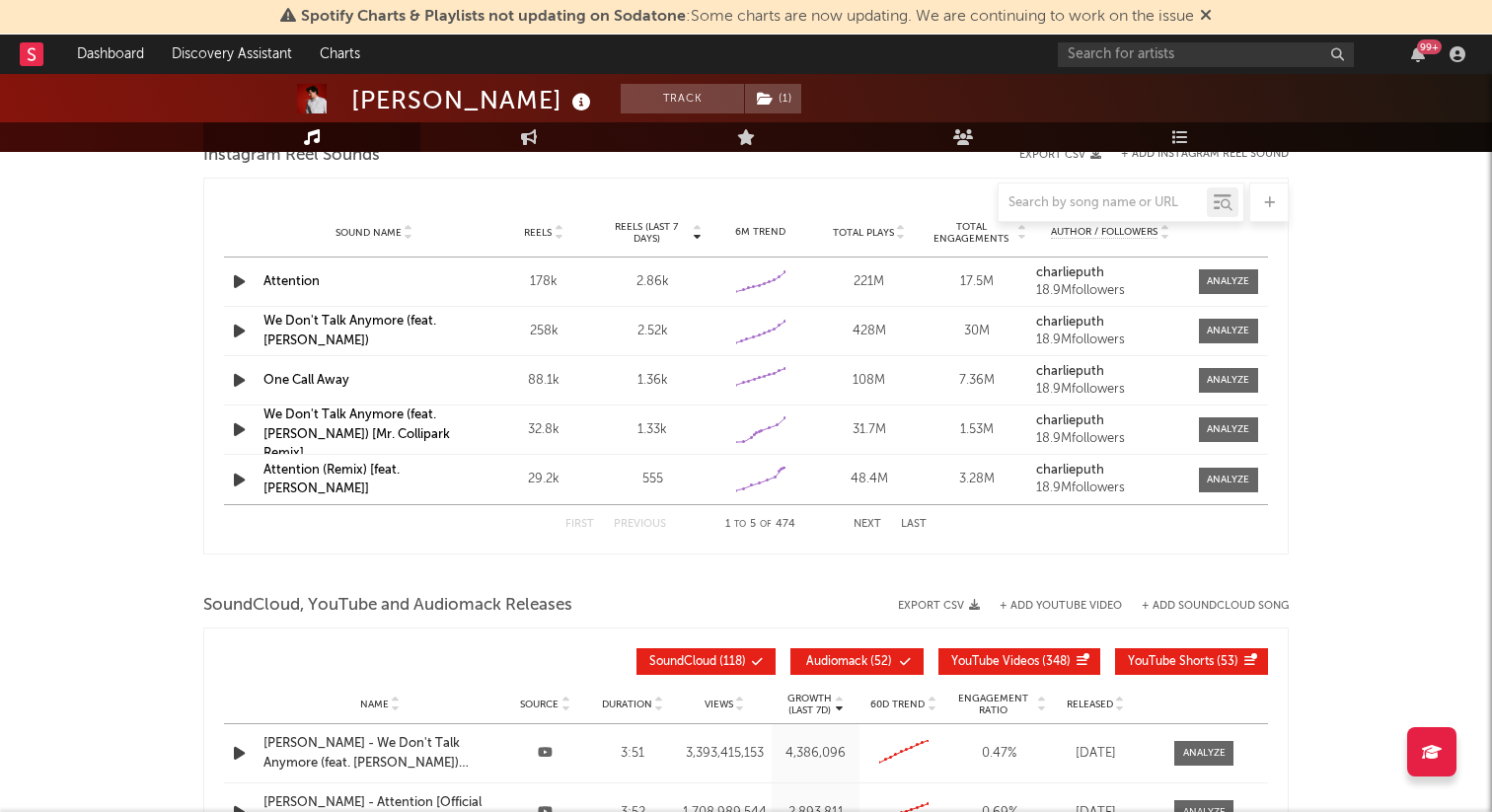
click at [875, 512] on div "First Previous 1 to 5 of 474 Next Last" at bounding box center [746, 524] width 361 height 39
click at [875, 515] on div "First Previous 1 to 5 of 474 Next Last" at bounding box center [746, 524] width 361 height 39
click at [873, 520] on button "Next" at bounding box center [868, 523] width 28 height 11
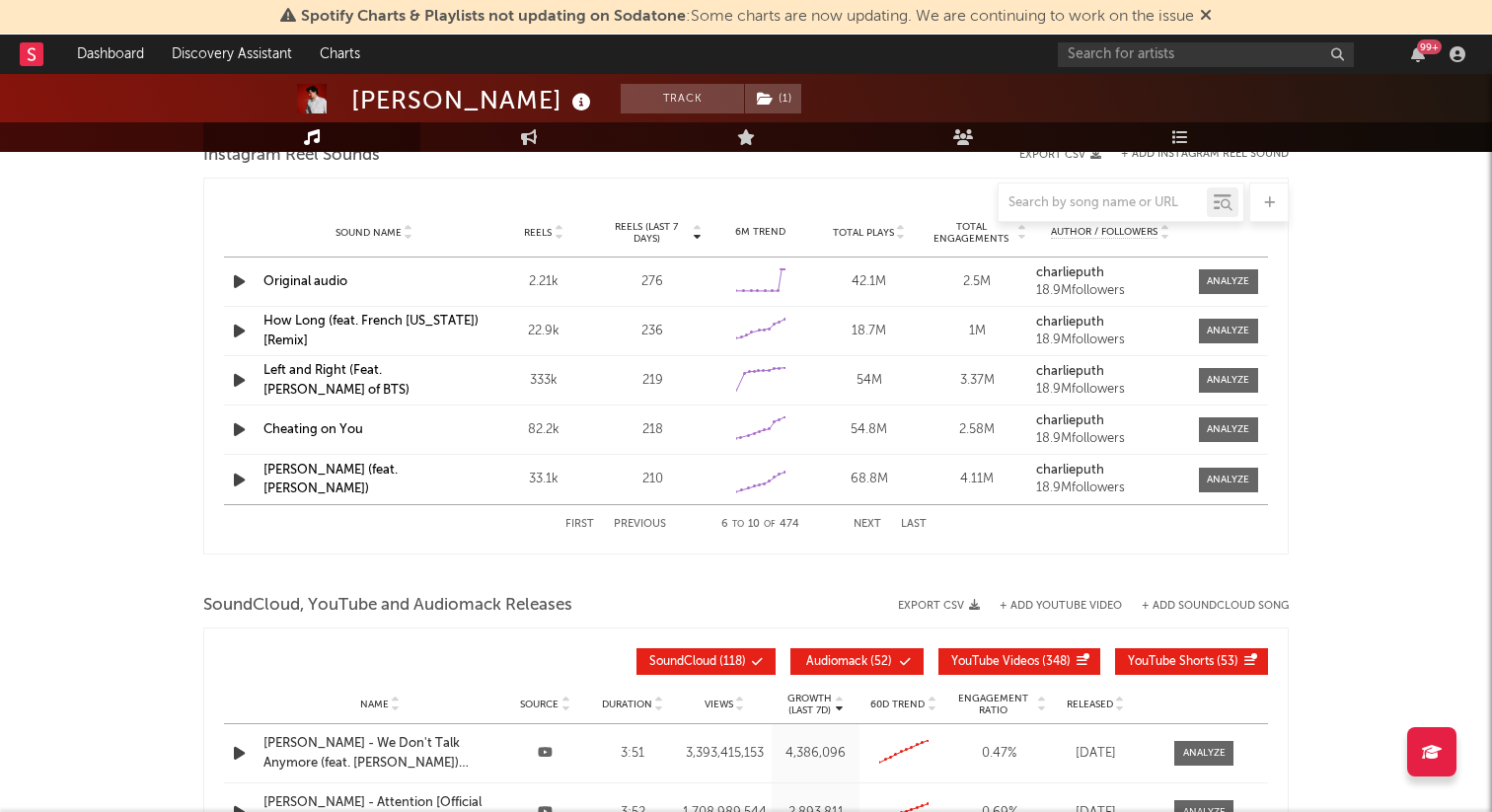
click at [279, 283] on link "Original audio" at bounding box center [306, 282] width 84 height 13
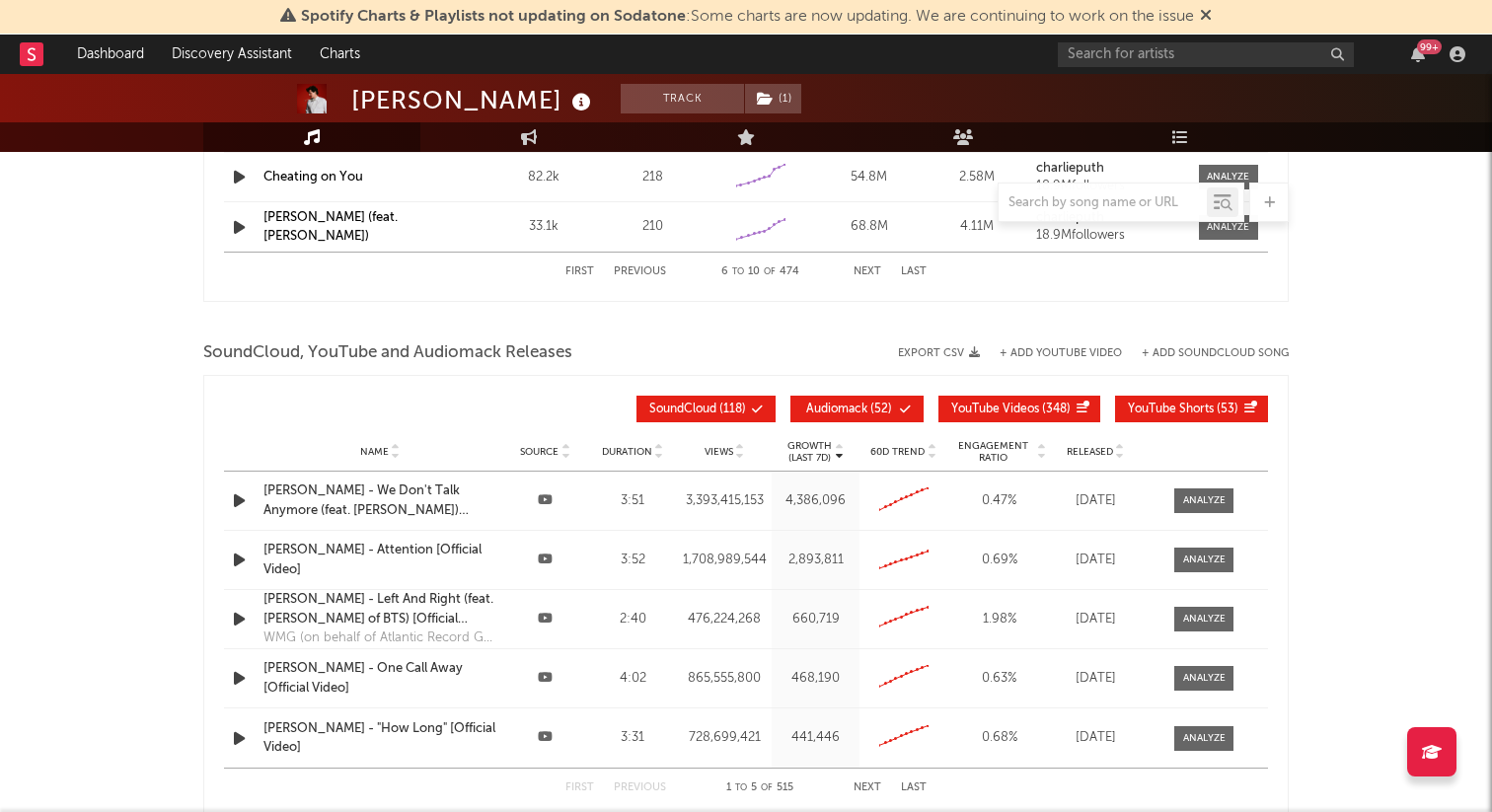
scroll to position [2749, 0]
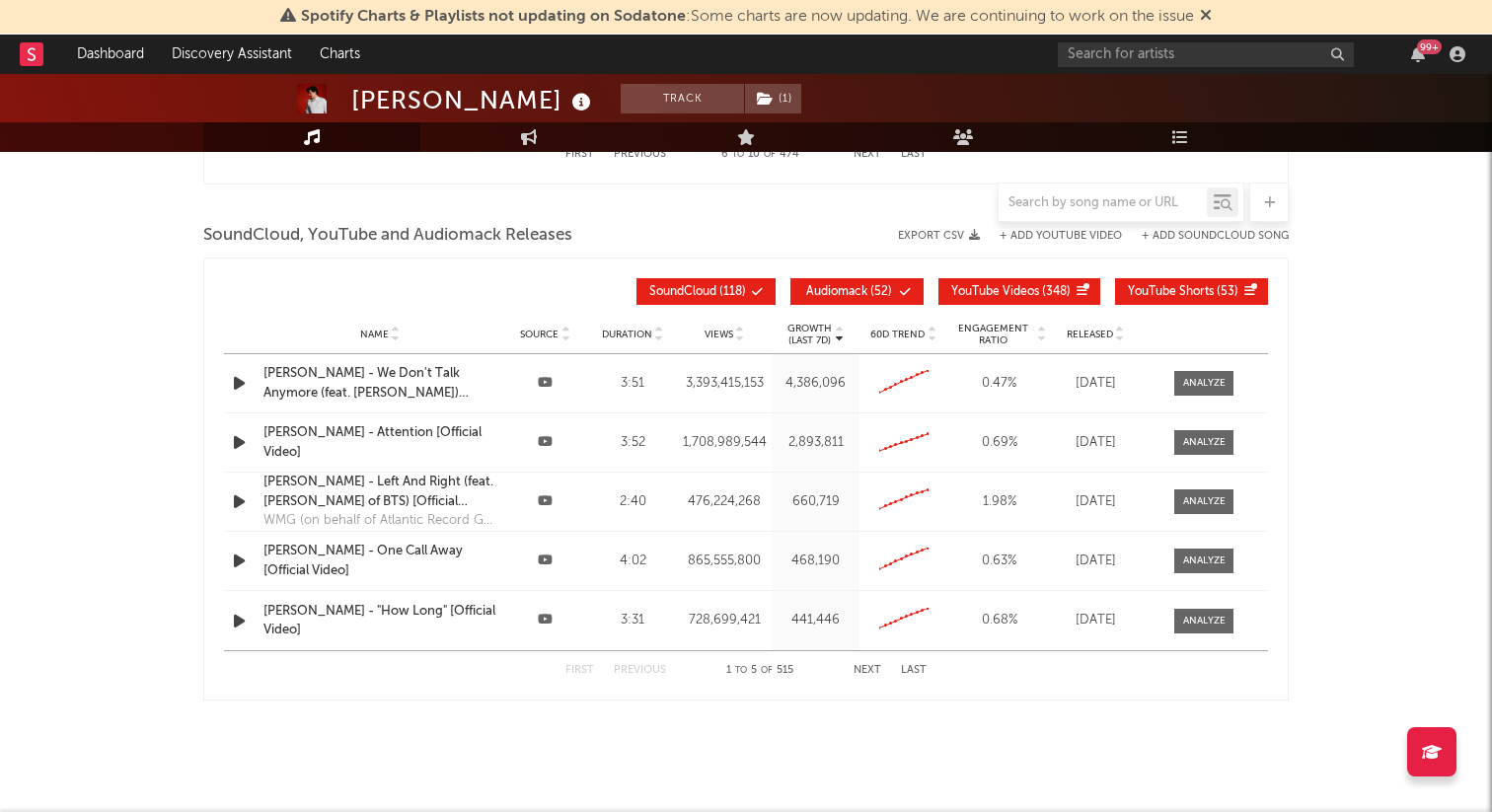
click at [864, 670] on button "Next" at bounding box center [868, 670] width 28 height 11
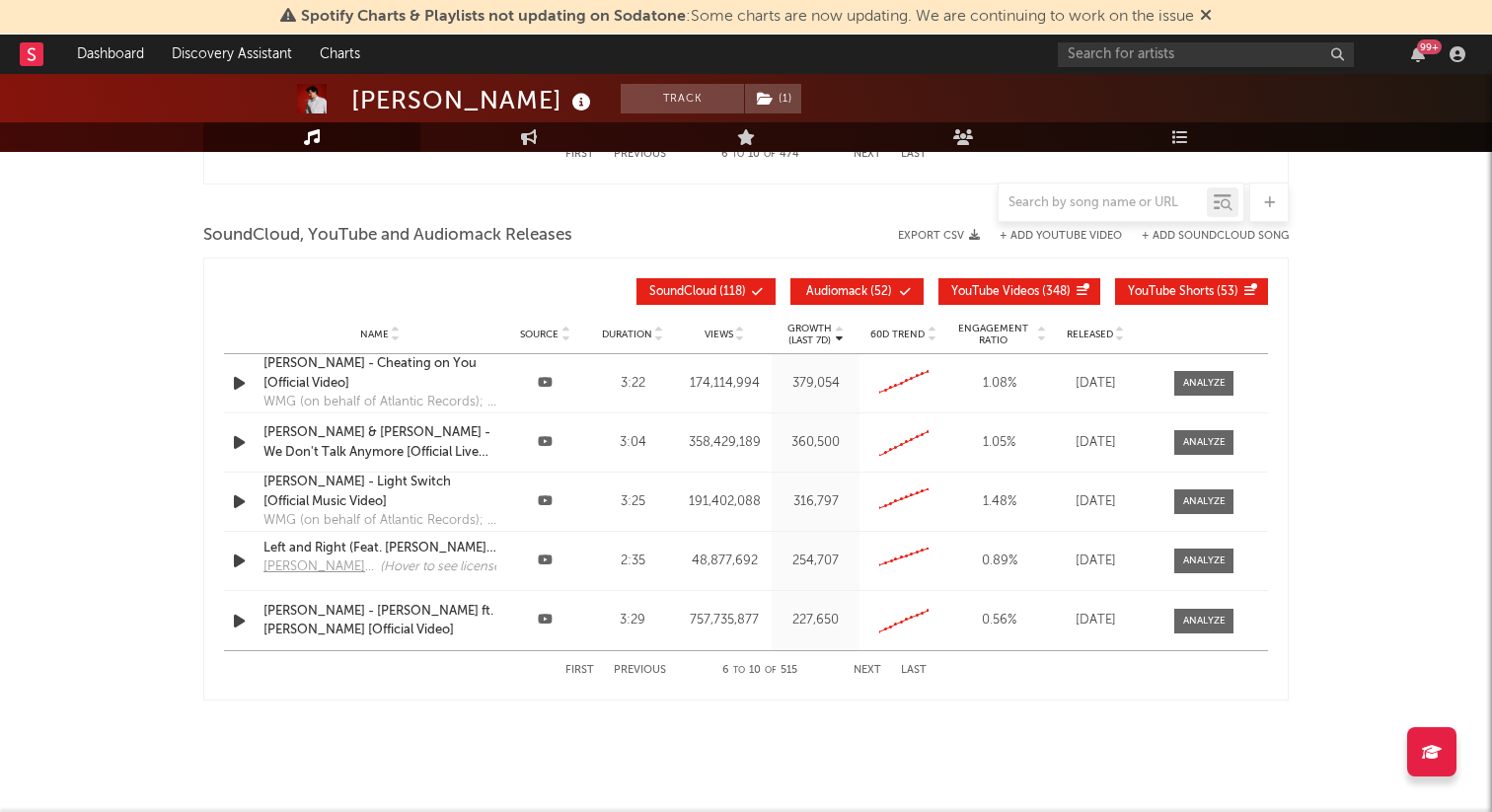
click at [869, 672] on button "Next" at bounding box center [868, 670] width 28 height 11
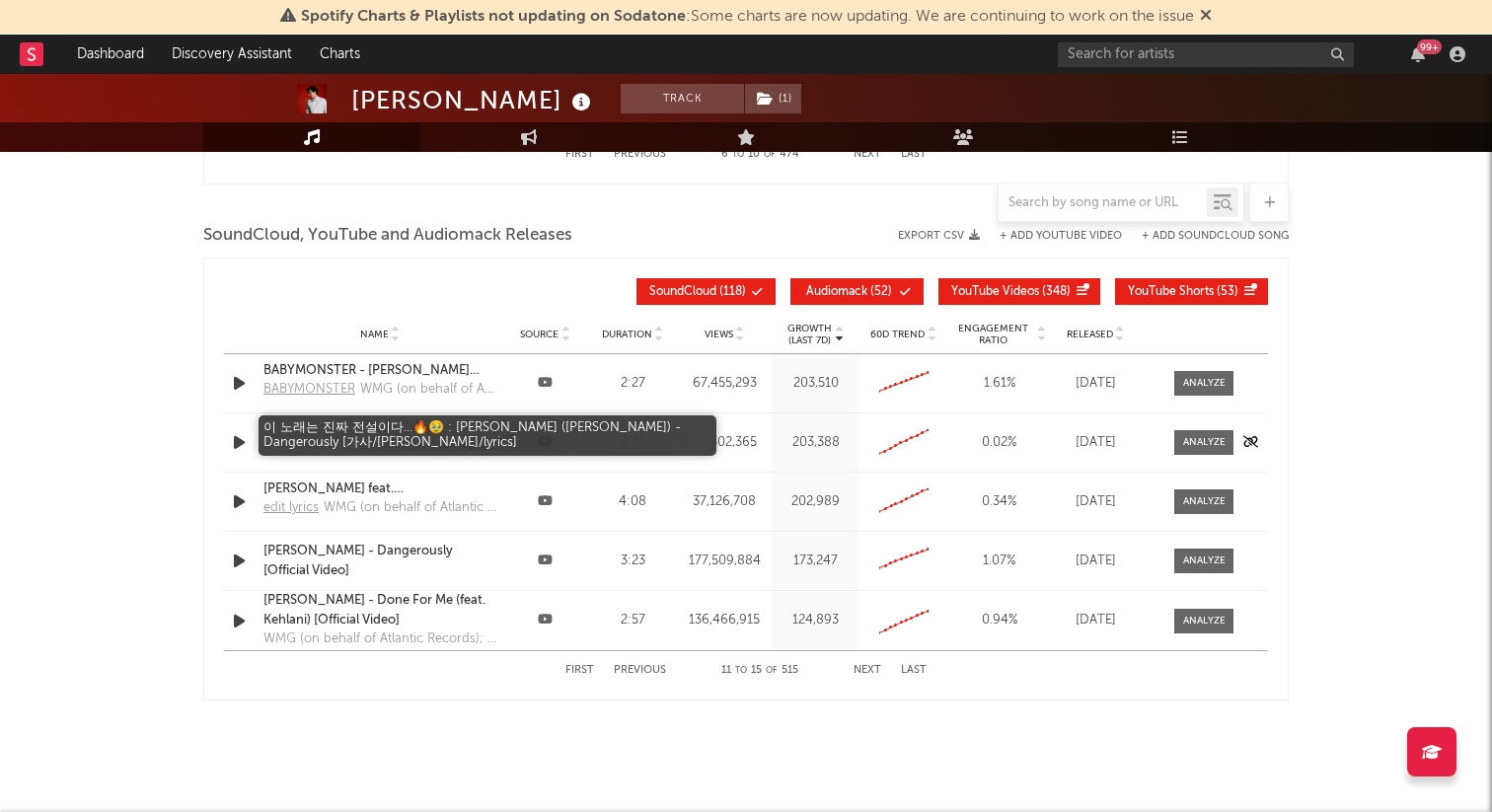
click at [435, 434] on div "이 노래는 진짜 전설이다...🔥🥹 : [PERSON_NAME] ([PERSON_NAME]) - Dangerously [가사/[PERSON_NA…" at bounding box center [380, 430] width 233 height 20
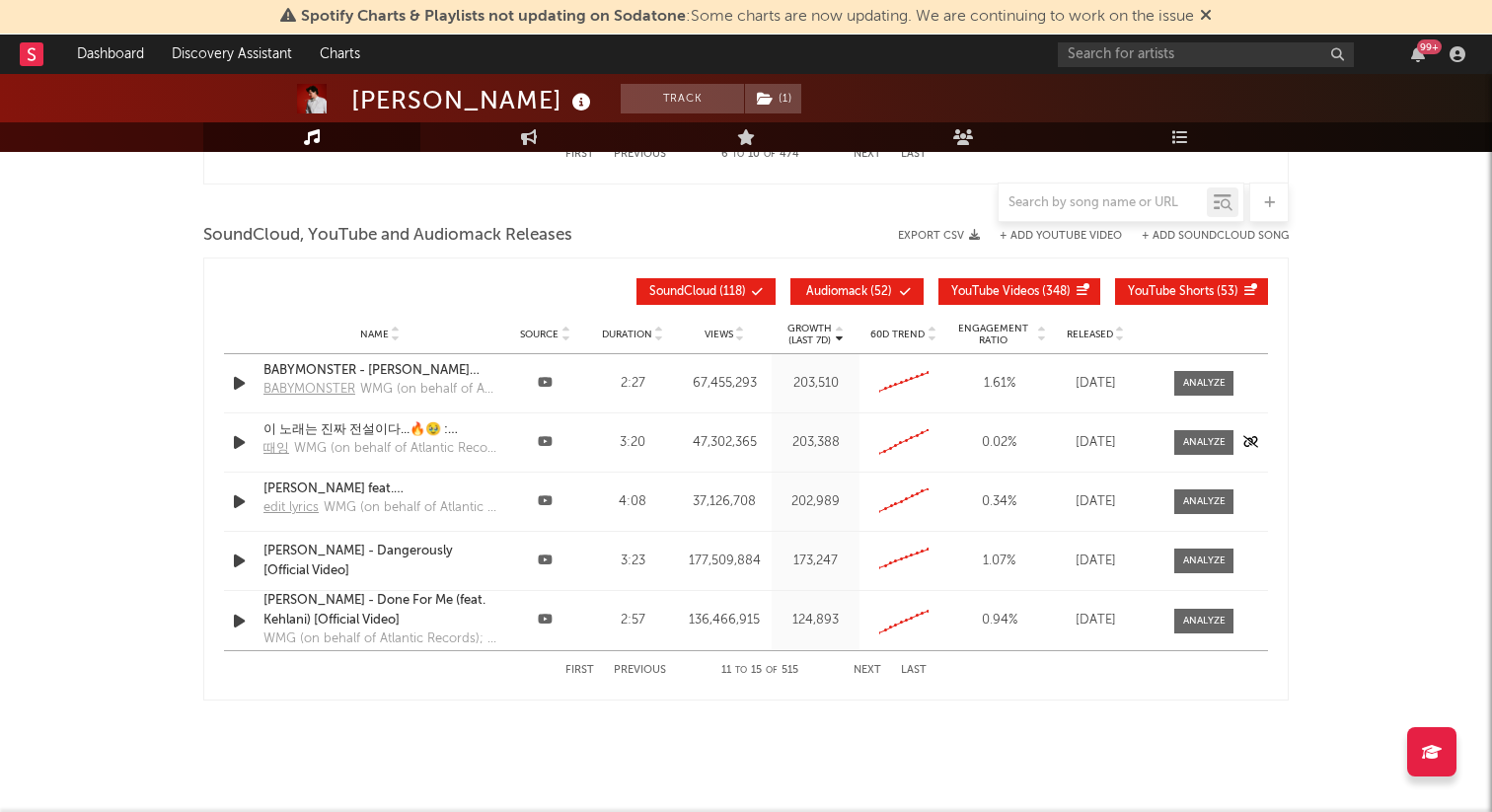
click at [243, 439] on icon "button" at bounding box center [239, 442] width 21 height 25
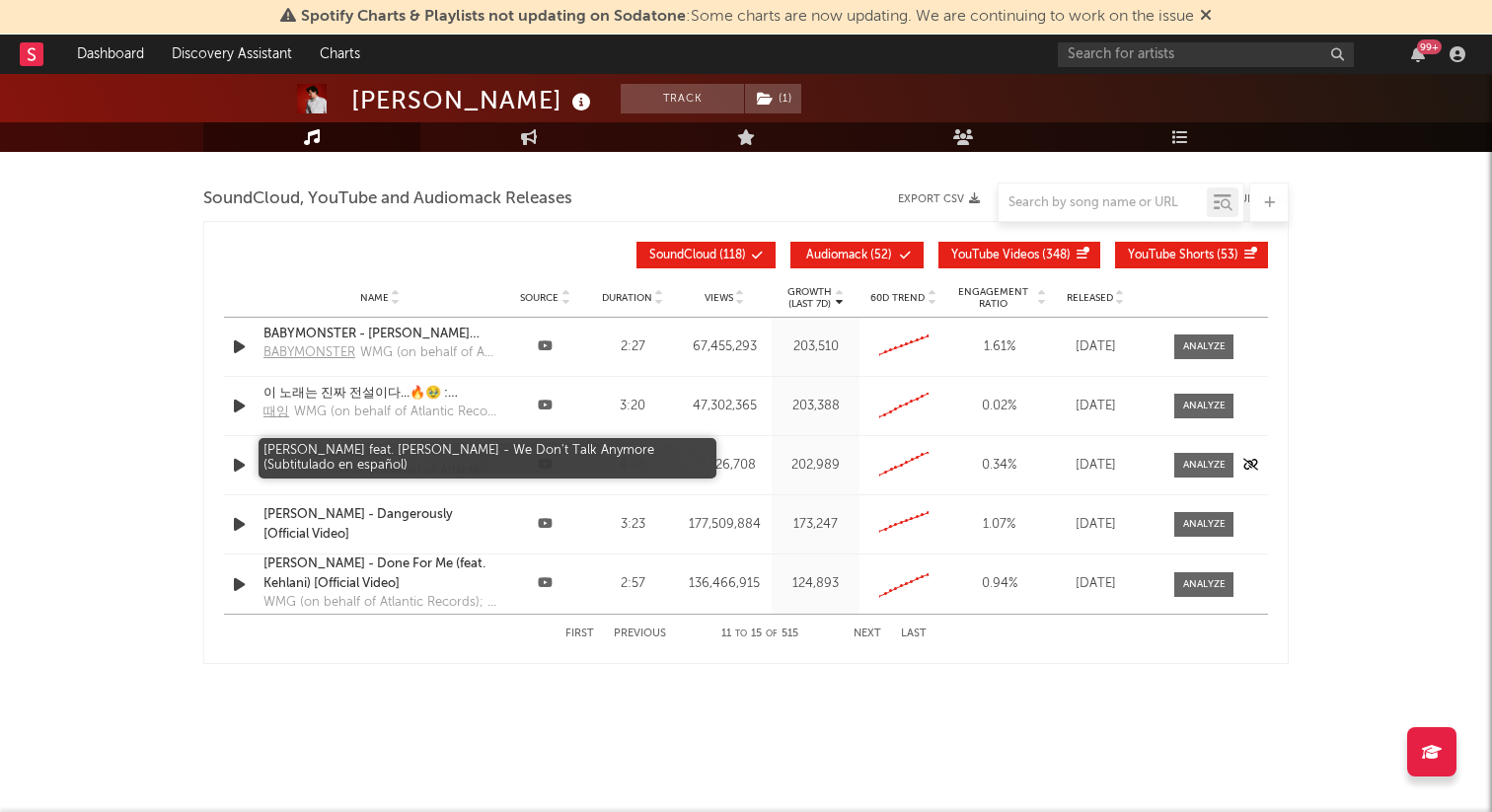
click at [412, 446] on div "[PERSON_NAME] feat. [PERSON_NAME] - We Don't Talk Anymore (Subtitulado en españ…" at bounding box center [380, 453] width 233 height 20
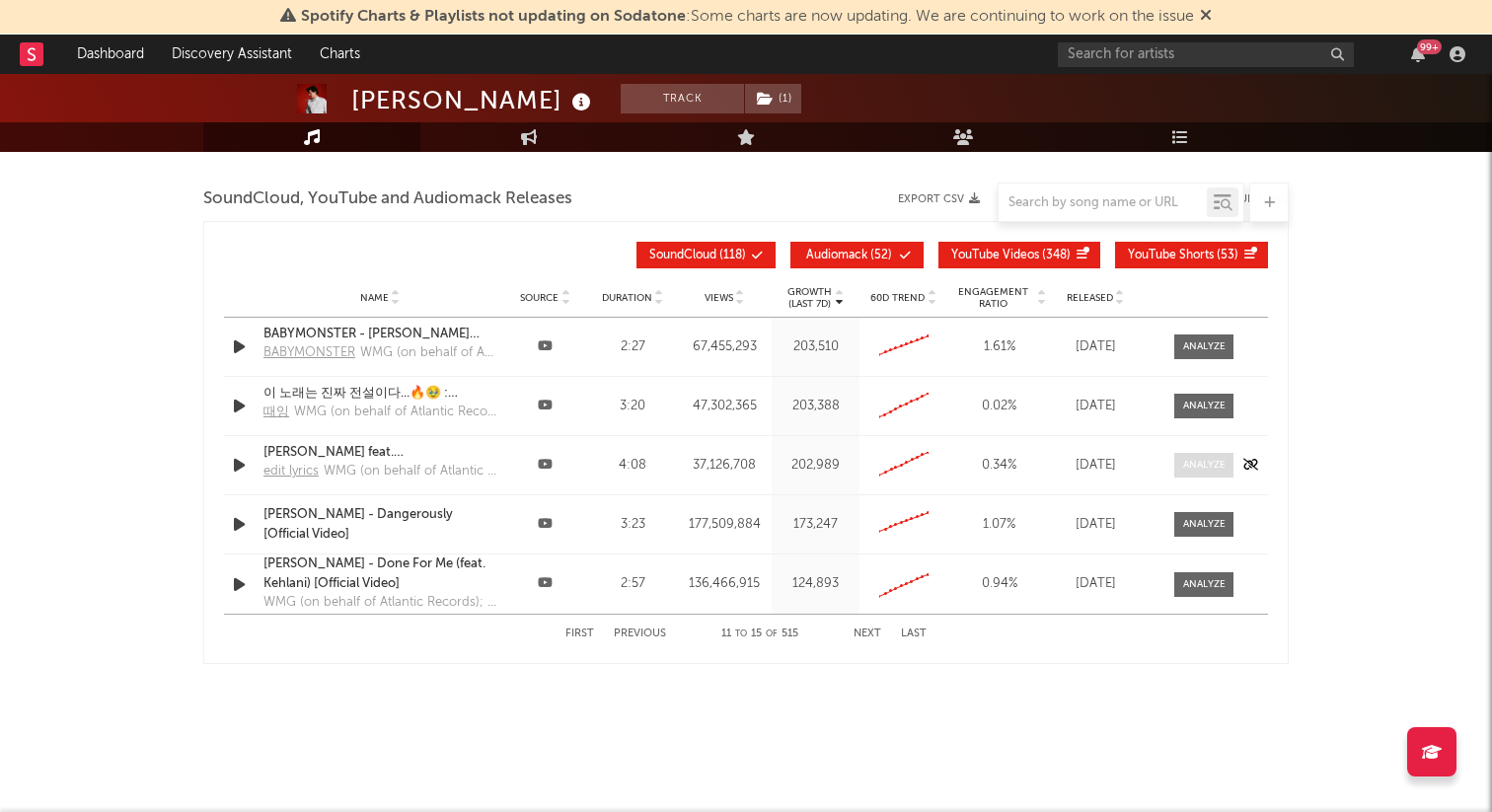
click at [1198, 470] on div at bounding box center [1204, 465] width 43 height 15
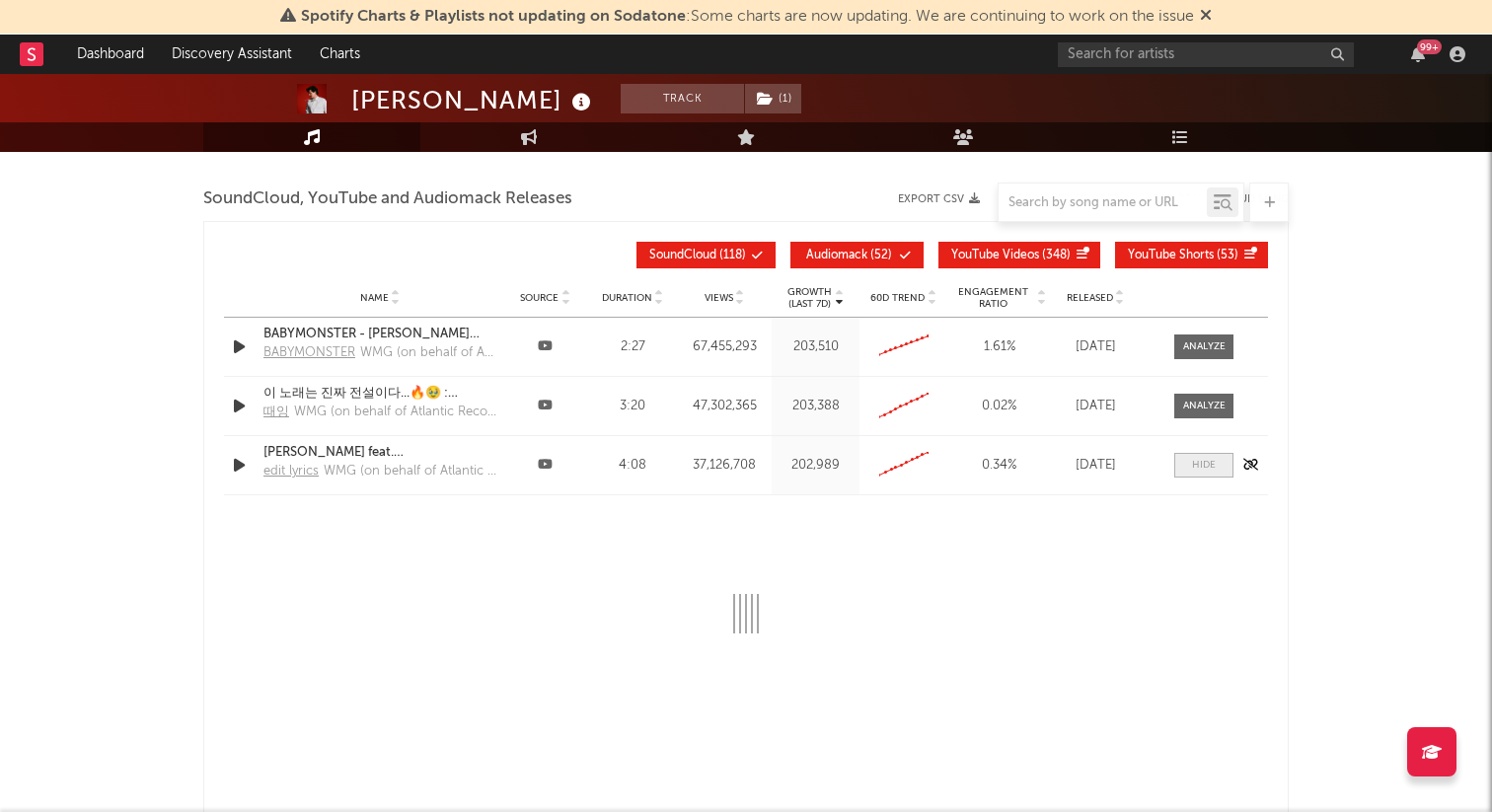
select select "6m"
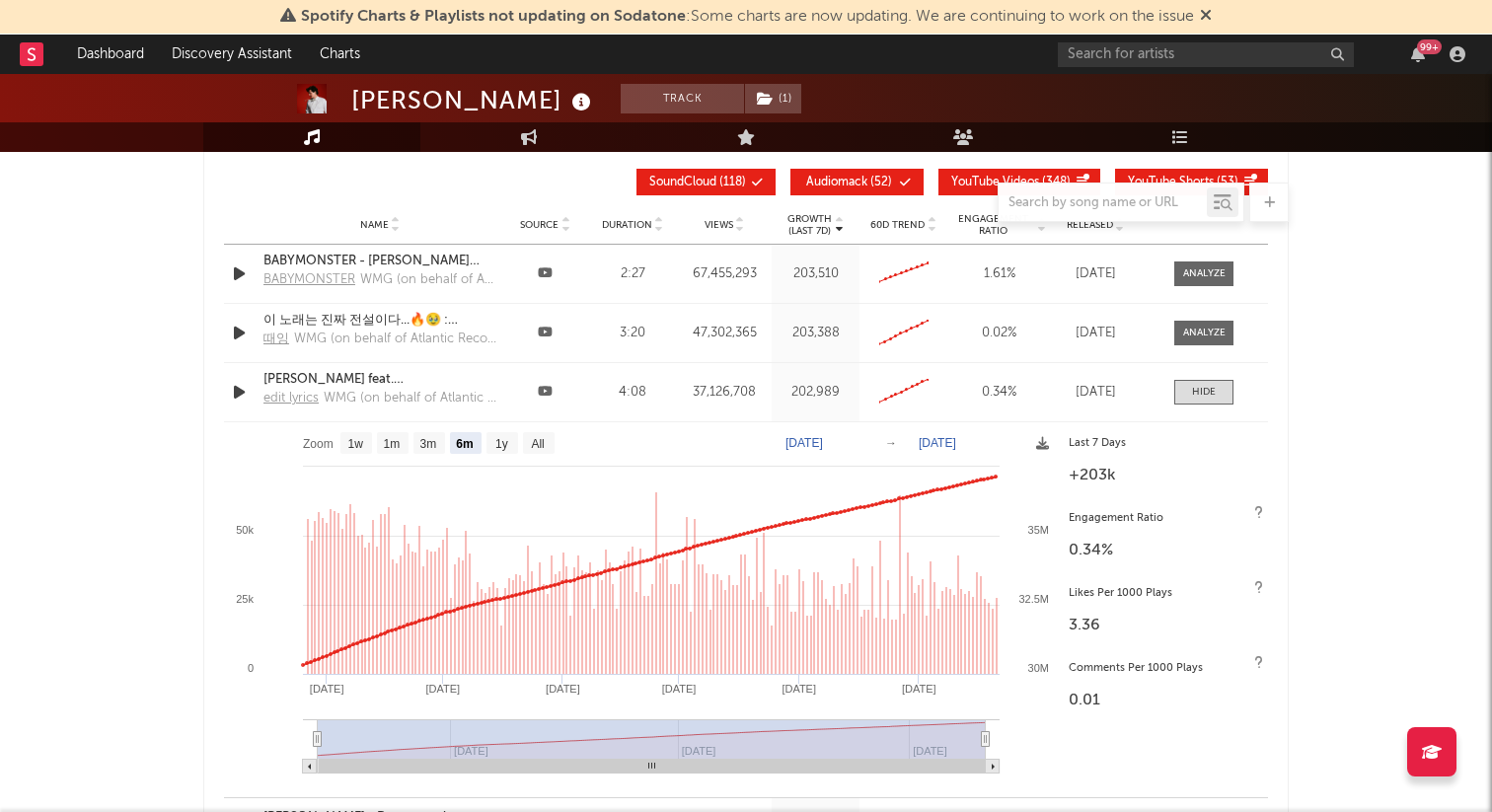
scroll to position [2937, 0]
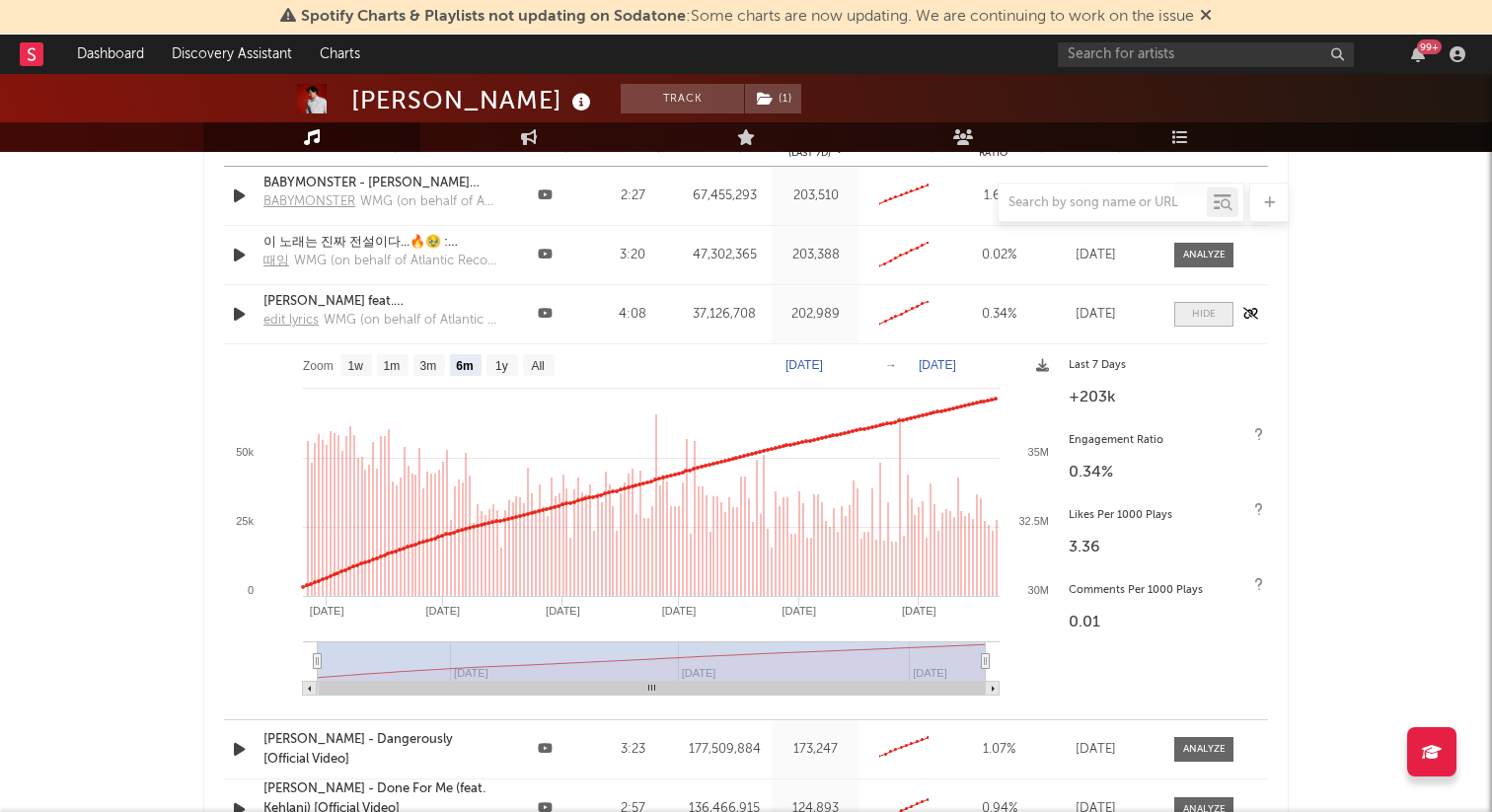
click at [1192, 317] on div at bounding box center [1204, 313] width 24 height 15
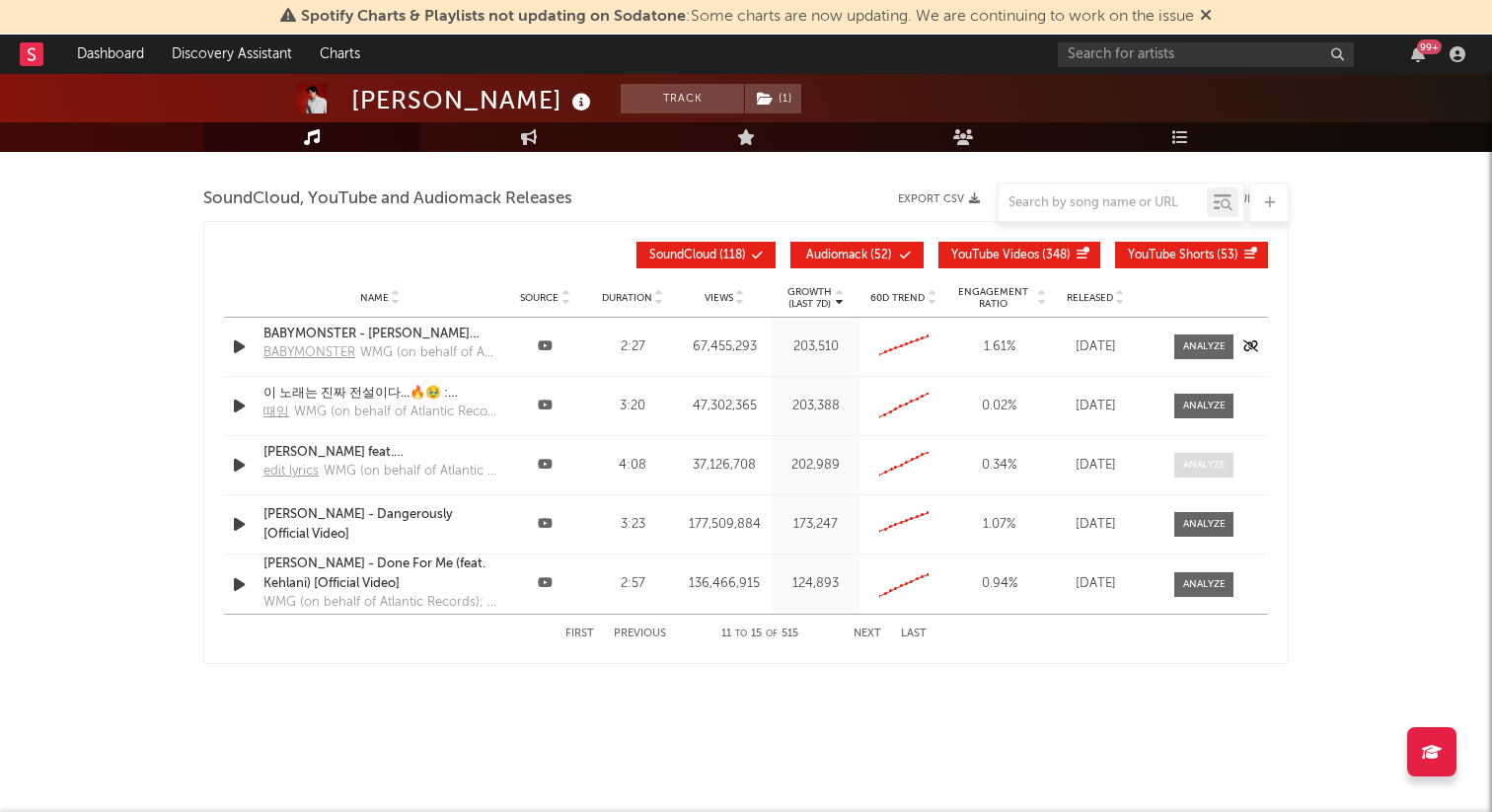
scroll to position [2786, 0]
click at [847, 632] on div "First Previous 11 to 15 of 515 Next Last" at bounding box center [746, 634] width 361 height 39
click at [852, 633] on div "First Previous 11 to 15 of 515 Next Last" at bounding box center [746, 634] width 361 height 39
click at [858, 634] on button "Next" at bounding box center [868, 634] width 28 height 11
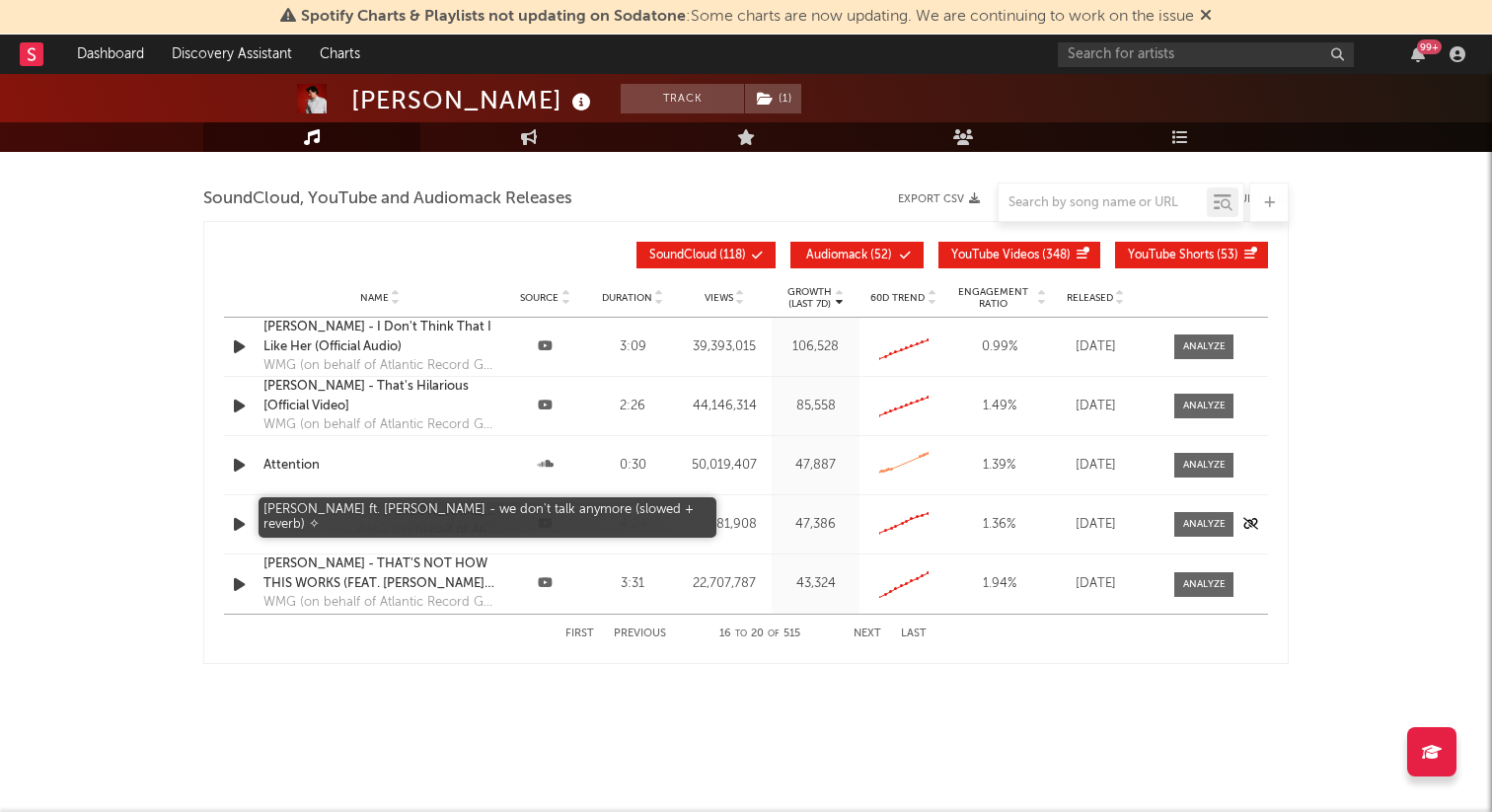
click at [376, 510] on div "[PERSON_NAME] ft. [PERSON_NAME] - we don't talk anymore (slowed + reverb) ✧" at bounding box center [380, 512] width 233 height 20
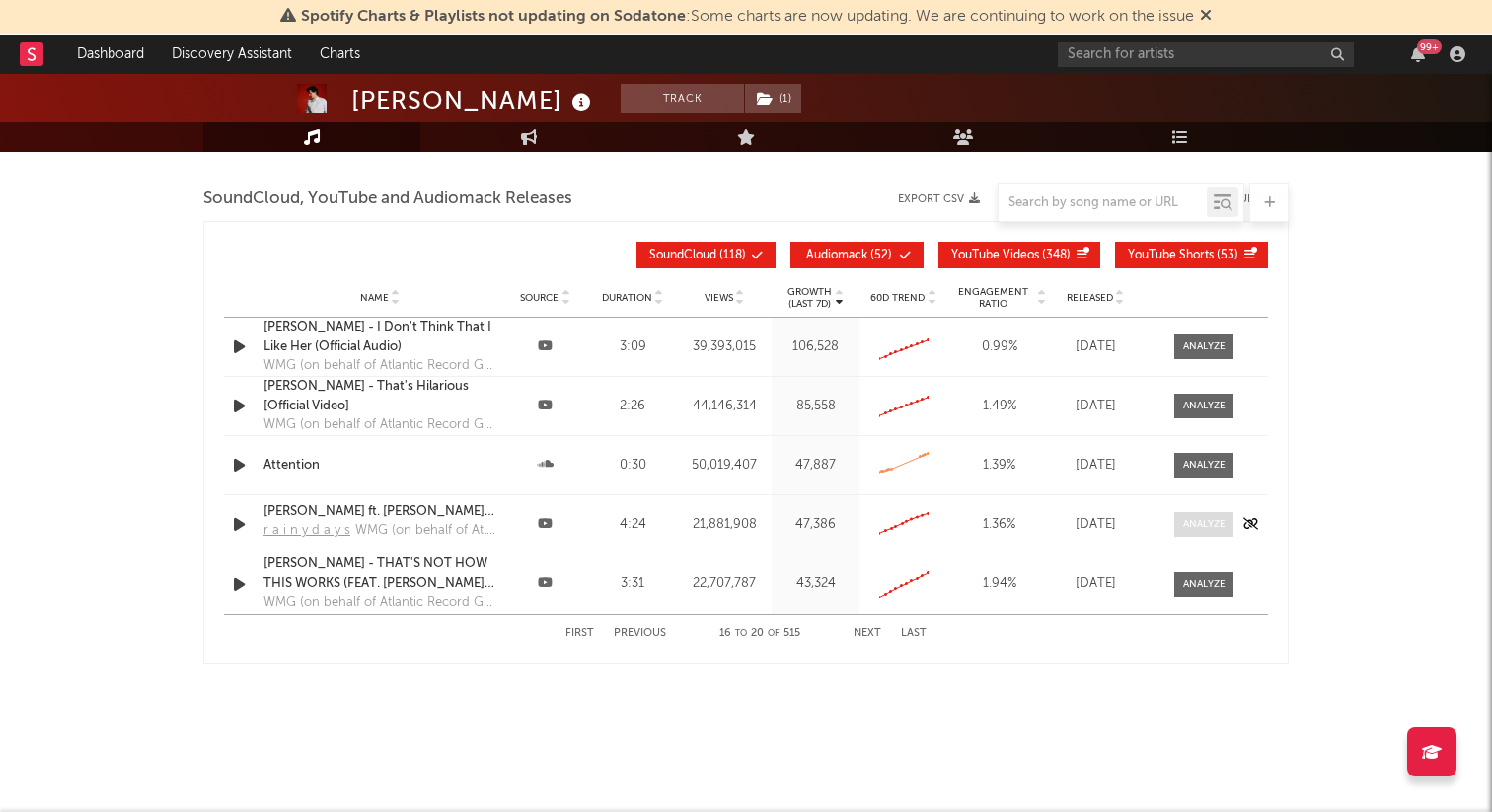
click at [1174, 521] on span at bounding box center [1203, 524] width 59 height 25
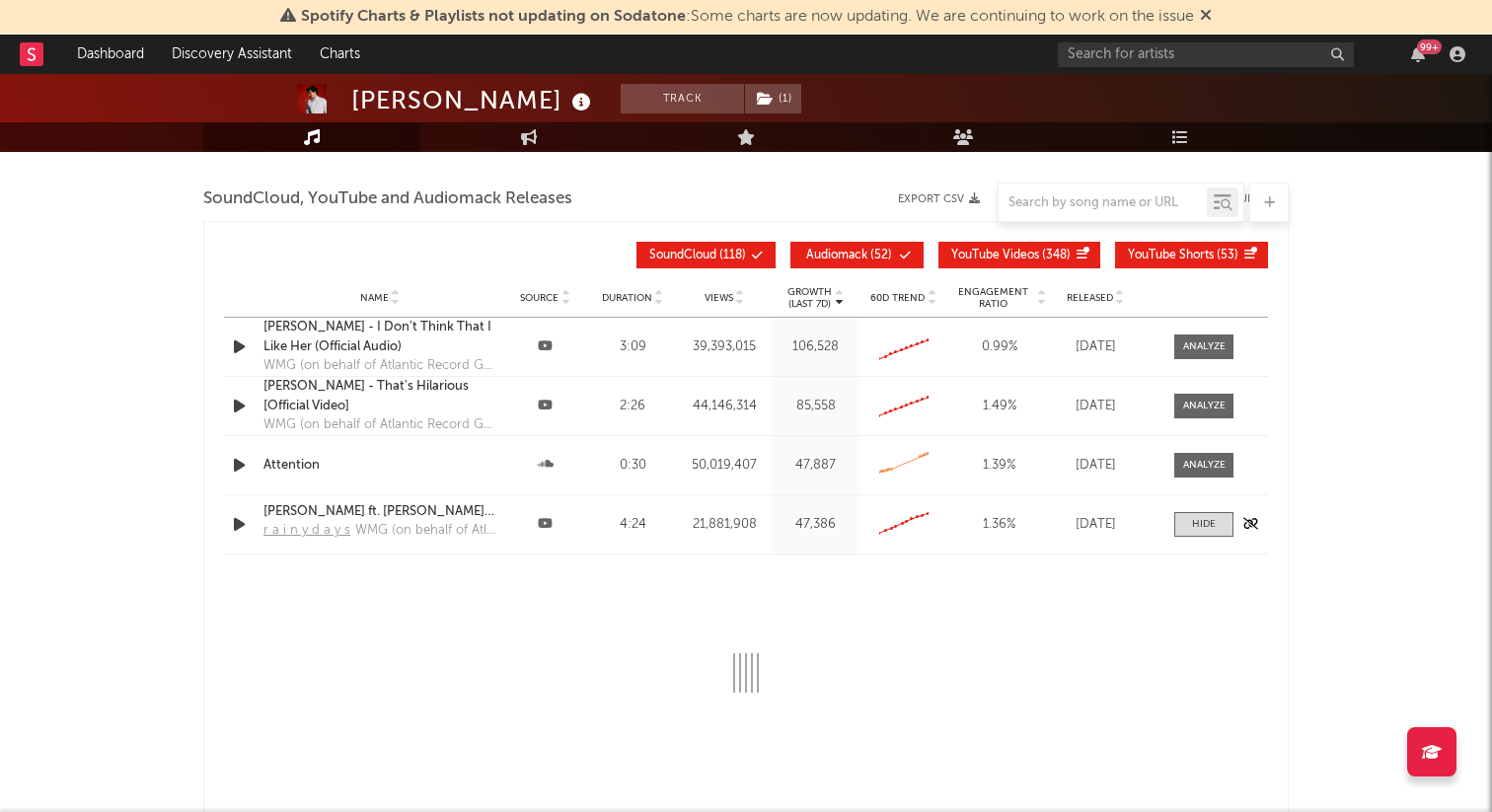
select select "6m"
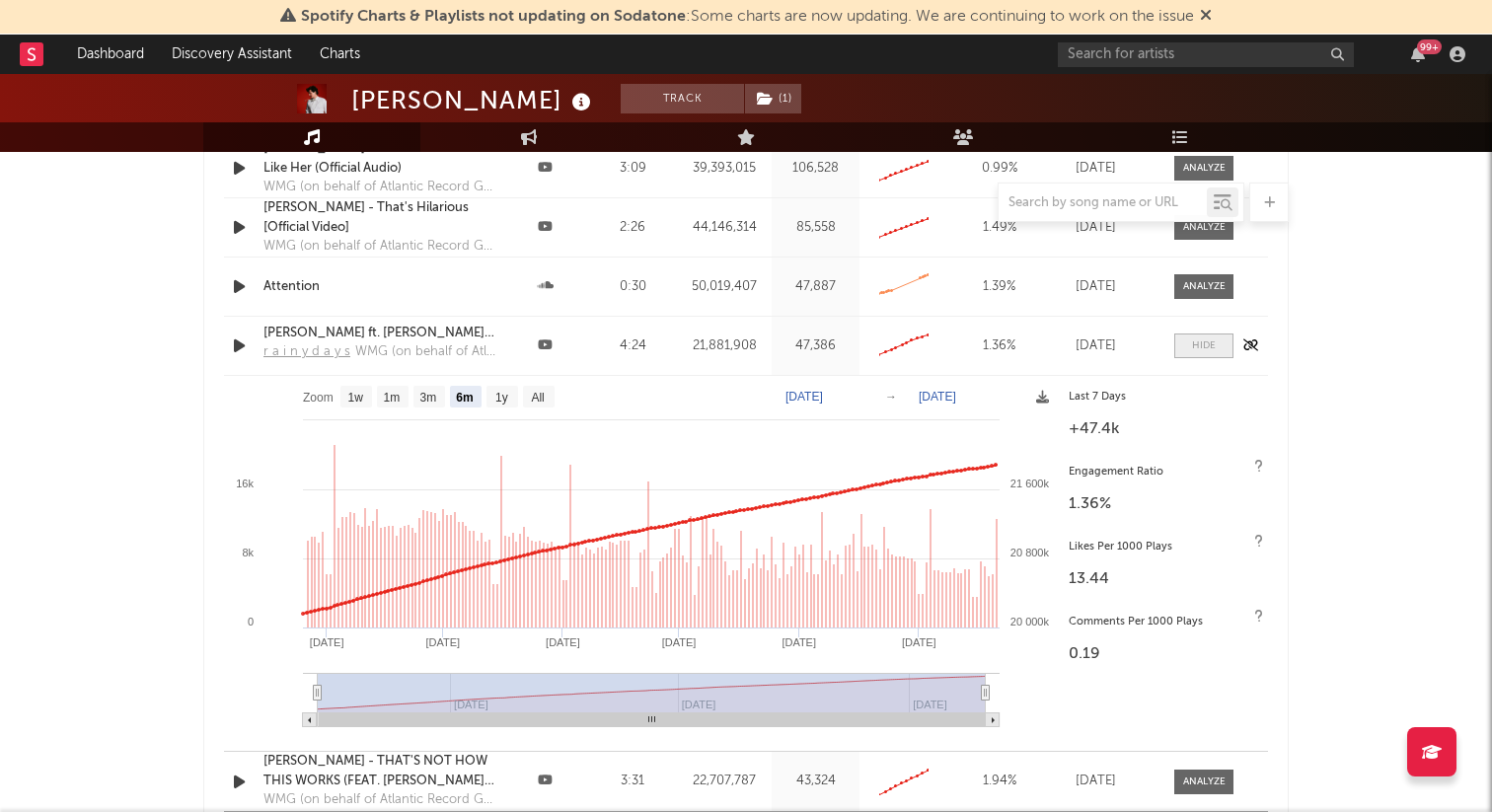
click at [1197, 342] on div at bounding box center [1204, 345] width 24 height 15
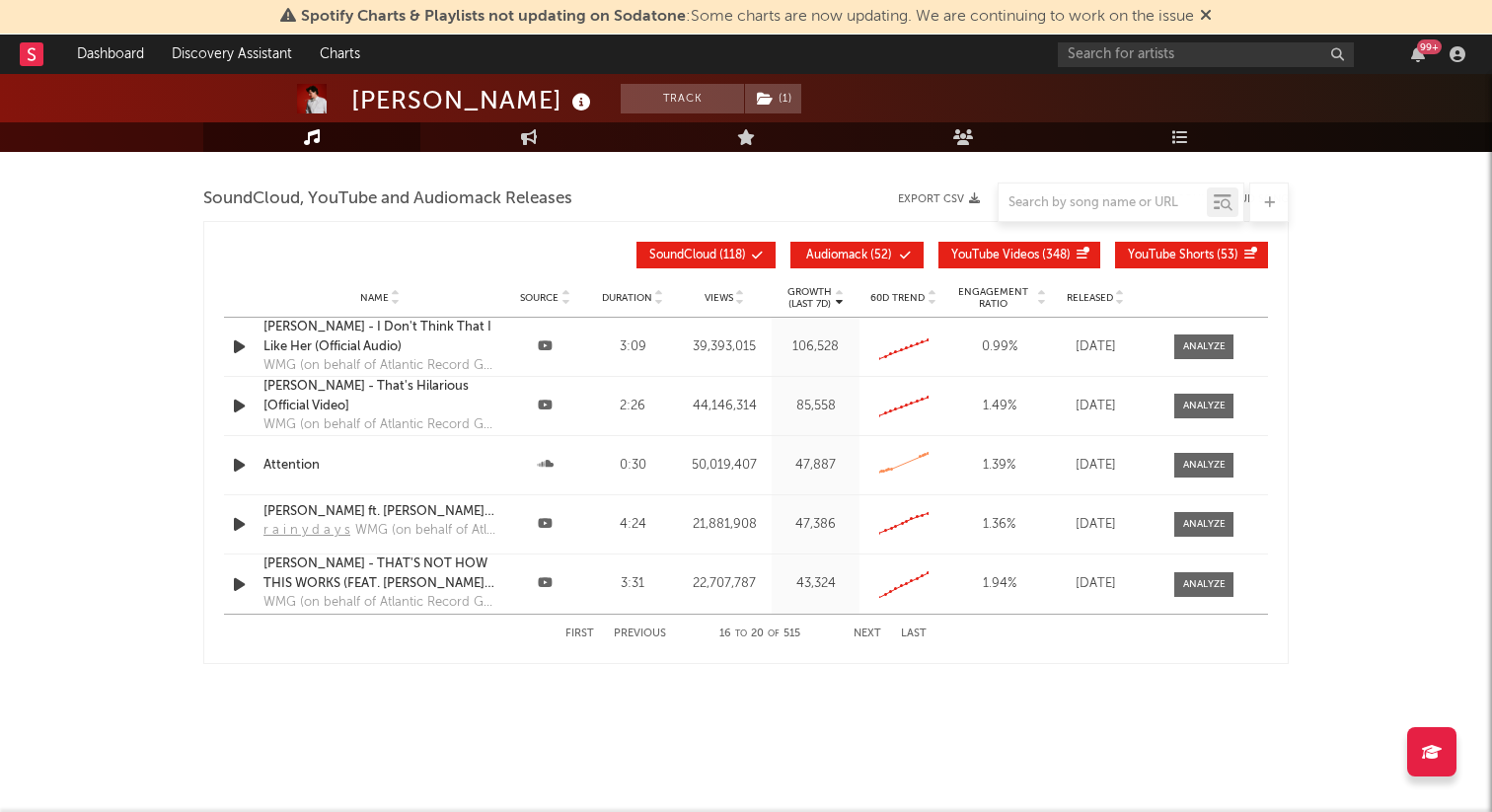
click at [862, 630] on button "Next" at bounding box center [868, 634] width 28 height 11
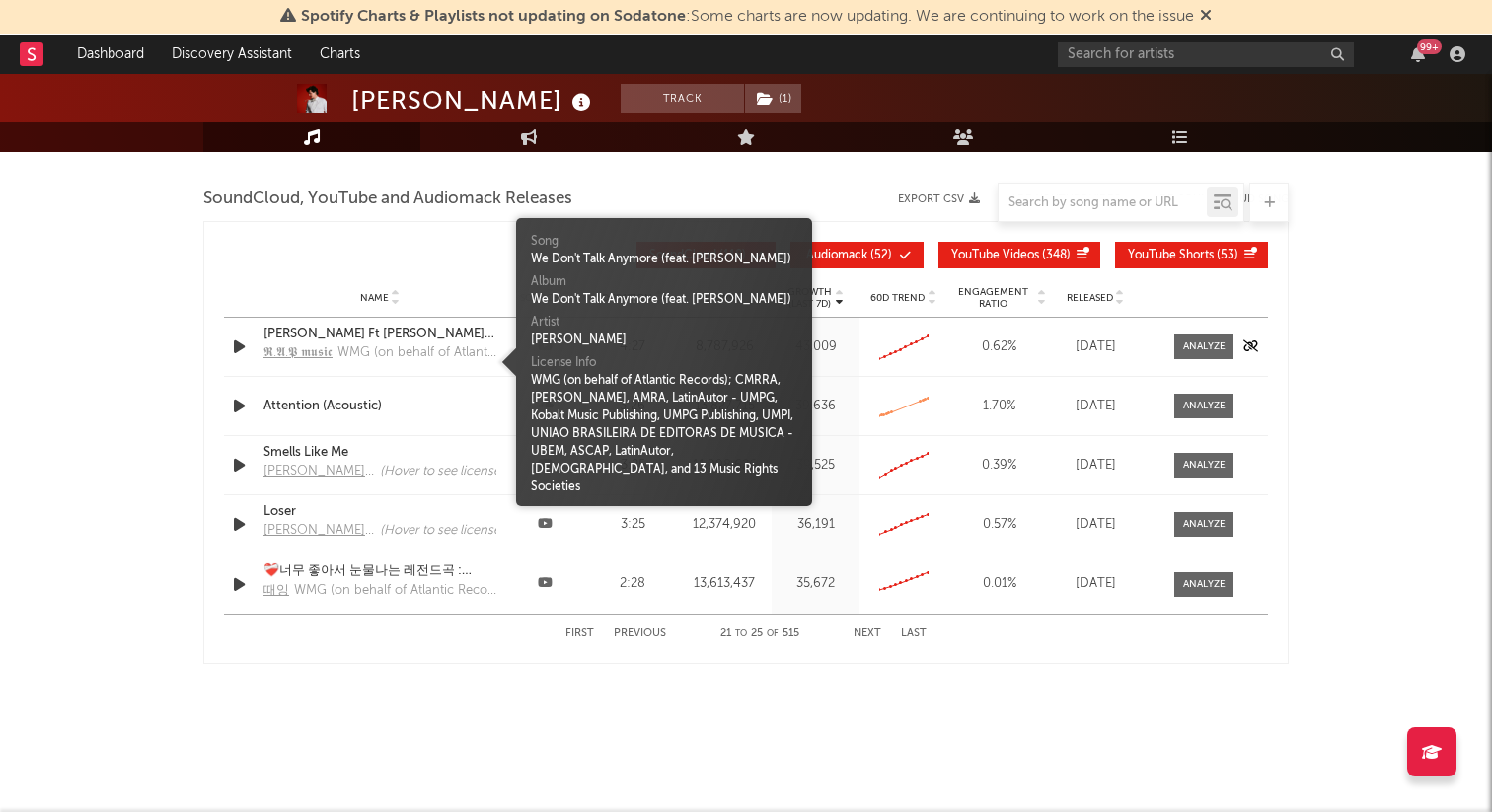
click at [424, 345] on div "WMG (on behalf of Atlantic Records); CMRRA, [PERSON_NAME], AMRA, LatinAutor - U…" at bounding box center [417, 353] width 159 height 20
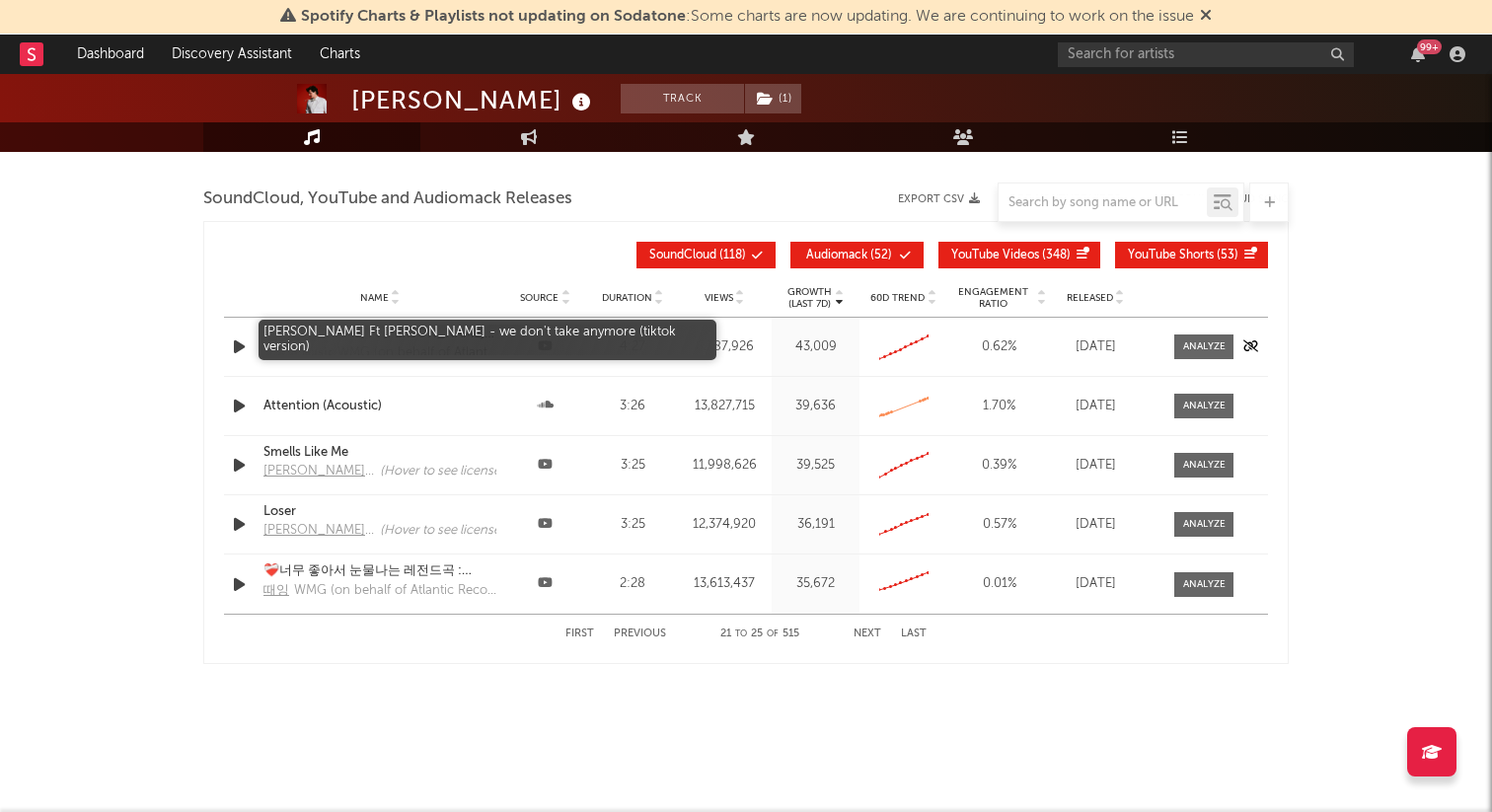
click at [421, 327] on div "[PERSON_NAME] Ft [PERSON_NAME] - we don't take anymore (tiktok version)" at bounding box center [380, 334] width 233 height 20
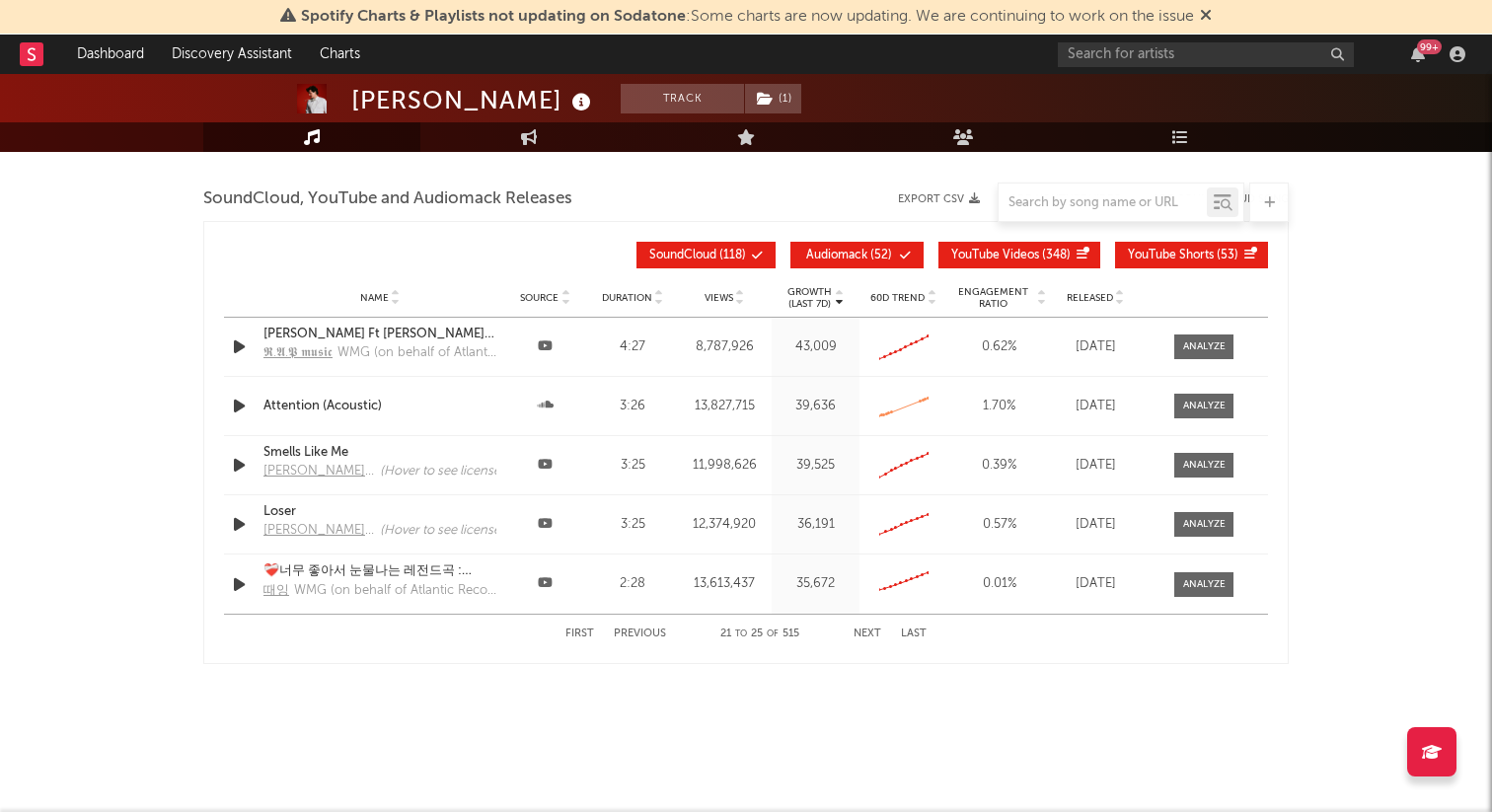
scroll to position [2784, 0]
